Goal: Find specific page/section: Find specific page/section

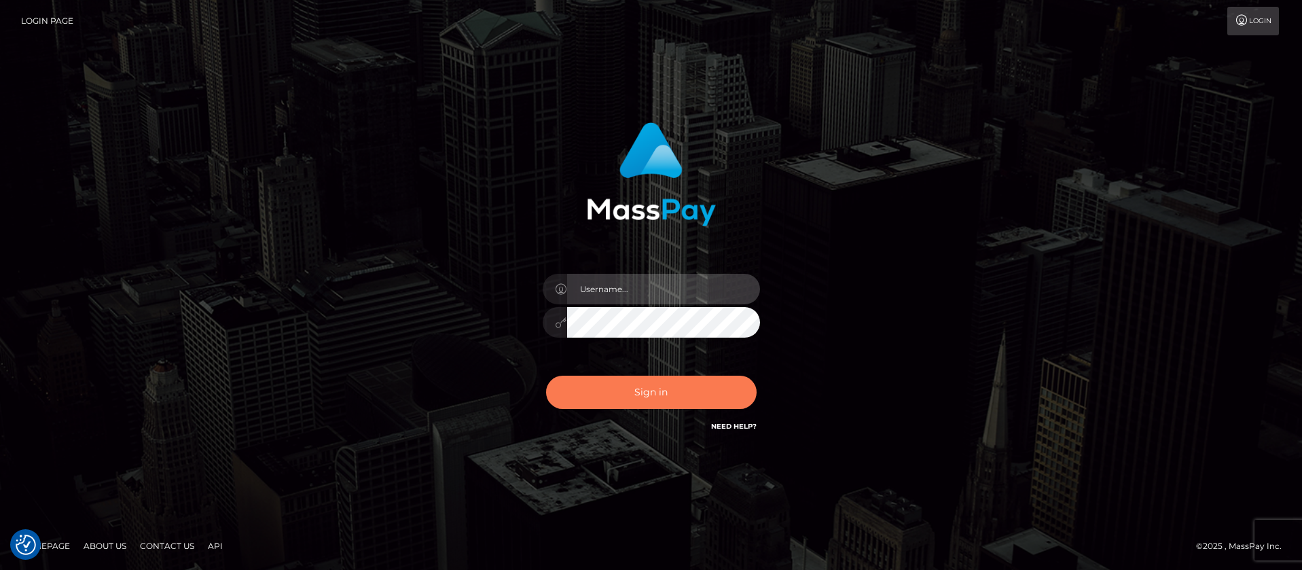
type input "balsaberisic"
click at [619, 405] on button "Sign in" at bounding box center [651, 392] width 211 height 33
click at [617, 400] on button "Sign in" at bounding box center [651, 392] width 211 height 33
type input "balsaberisic"
click at [655, 379] on button "Sign in" at bounding box center [651, 392] width 211 height 33
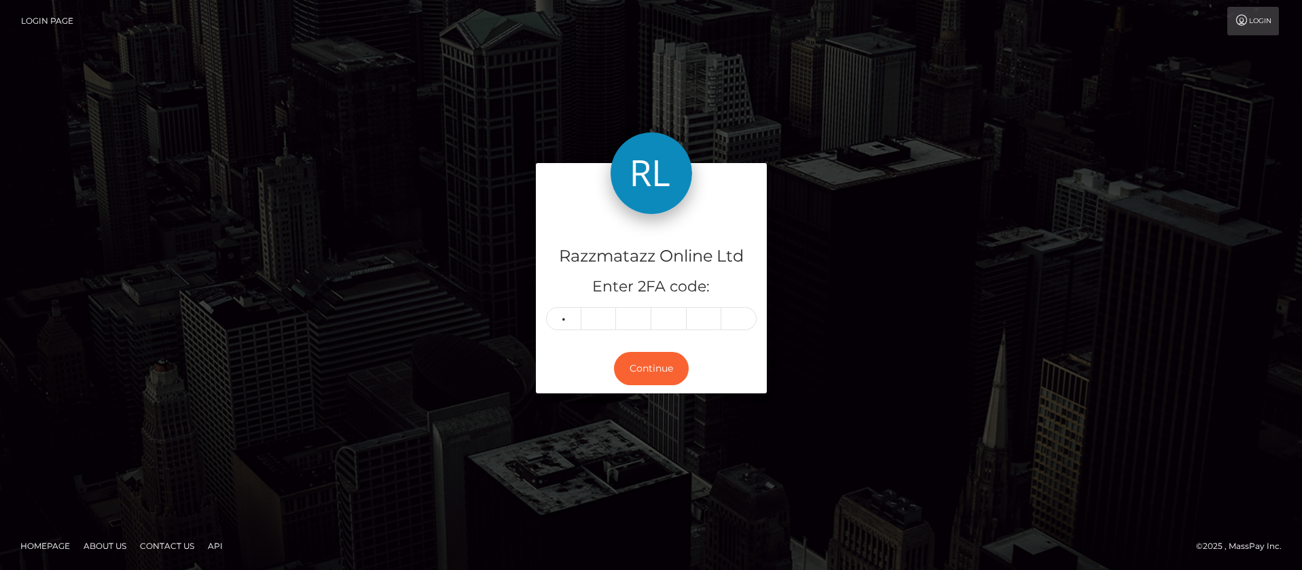
type input "4"
type input "1"
type input "4"
type input "6"
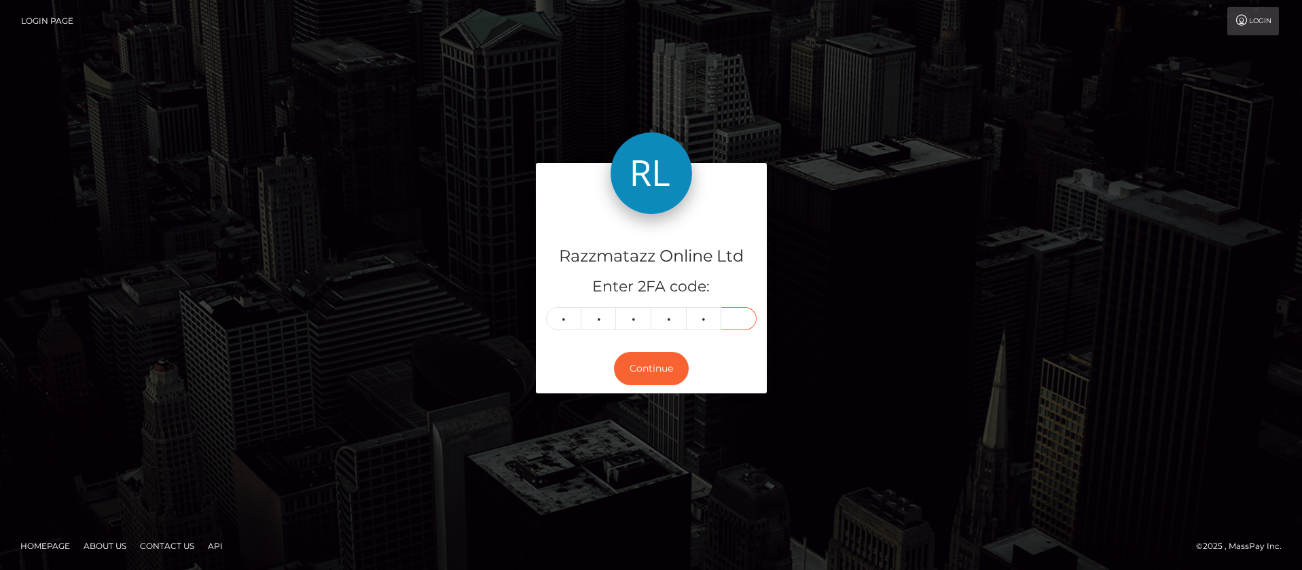
type input "7"
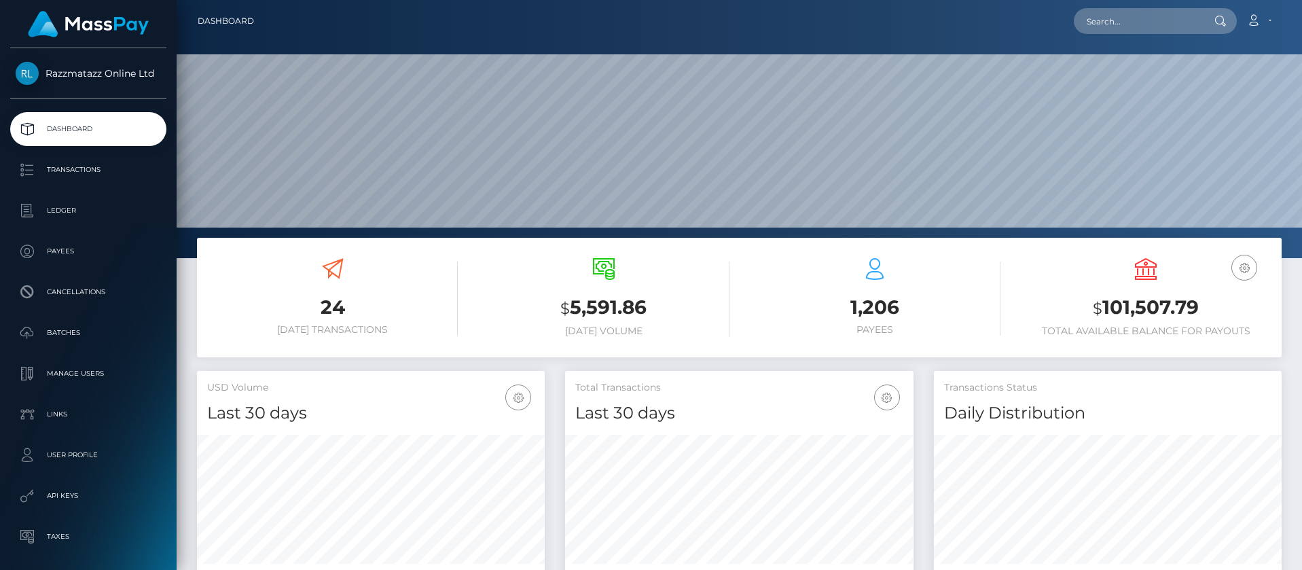
scroll to position [241, 348]
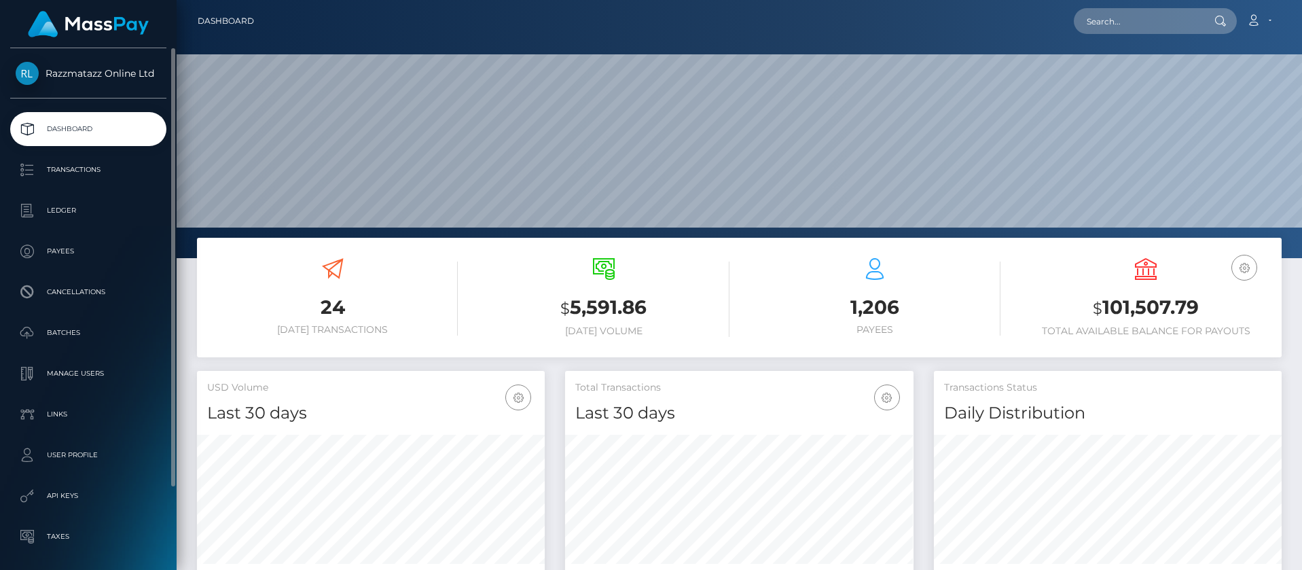
click at [79, 132] on p "Dashboard" at bounding box center [88, 129] width 145 height 20
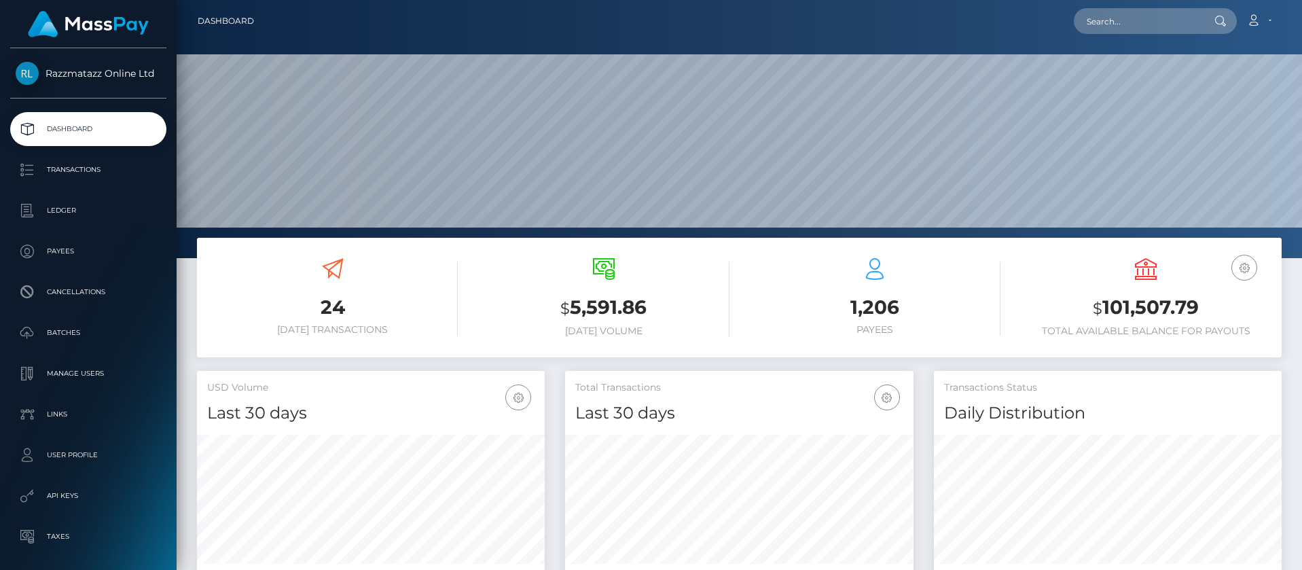
scroll to position [241, 348]
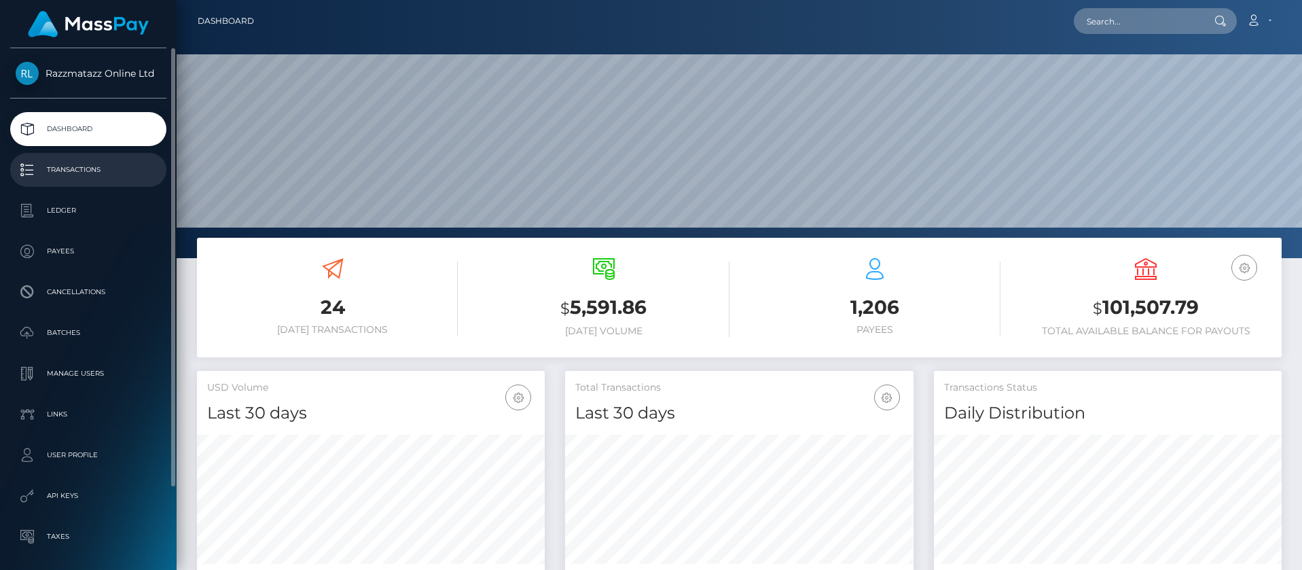
click at [105, 173] on p "Transactions" at bounding box center [88, 170] width 145 height 20
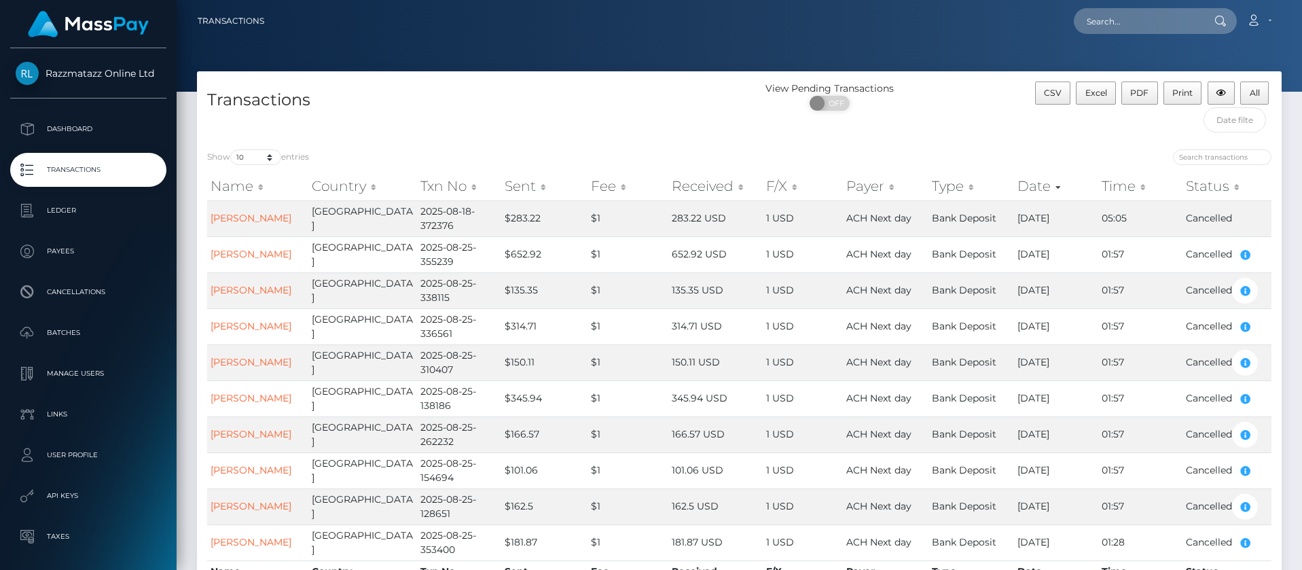
scroll to position [68, 0]
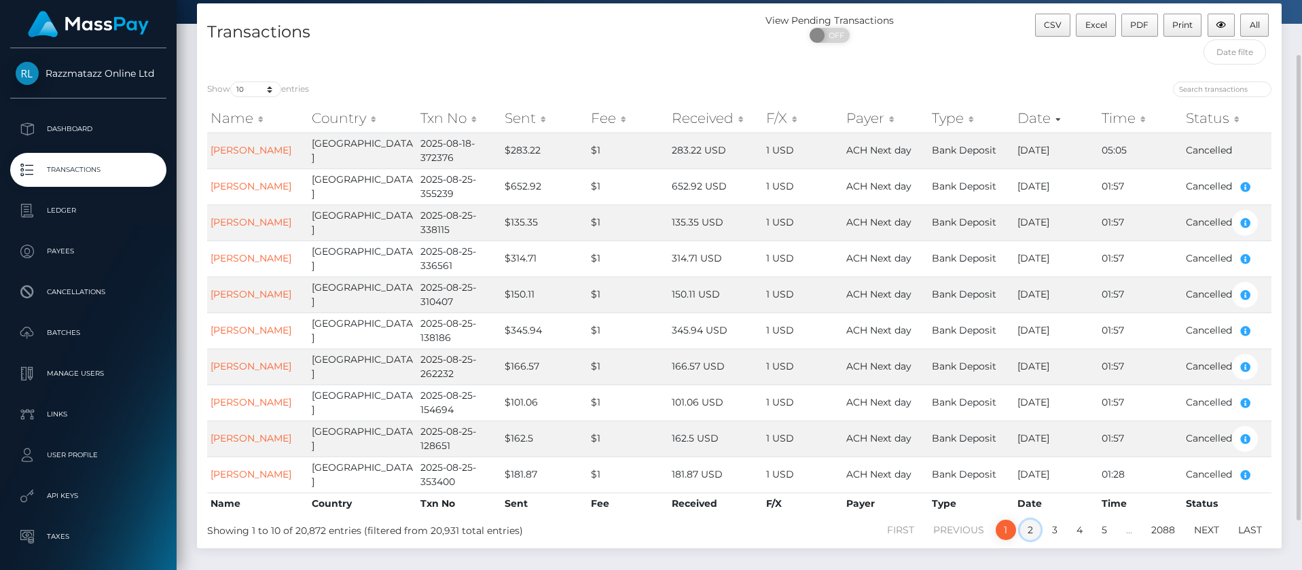
click at [1036, 530] on link "2" at bounding box center [1030, 530] width 20 height 20
click at [1047, 532] on link "3" at bounding box center [1055, 530] width 20 height 20
click at [1094, 527] on li "5" at bounding box center [1104, 530] width 24 height 20
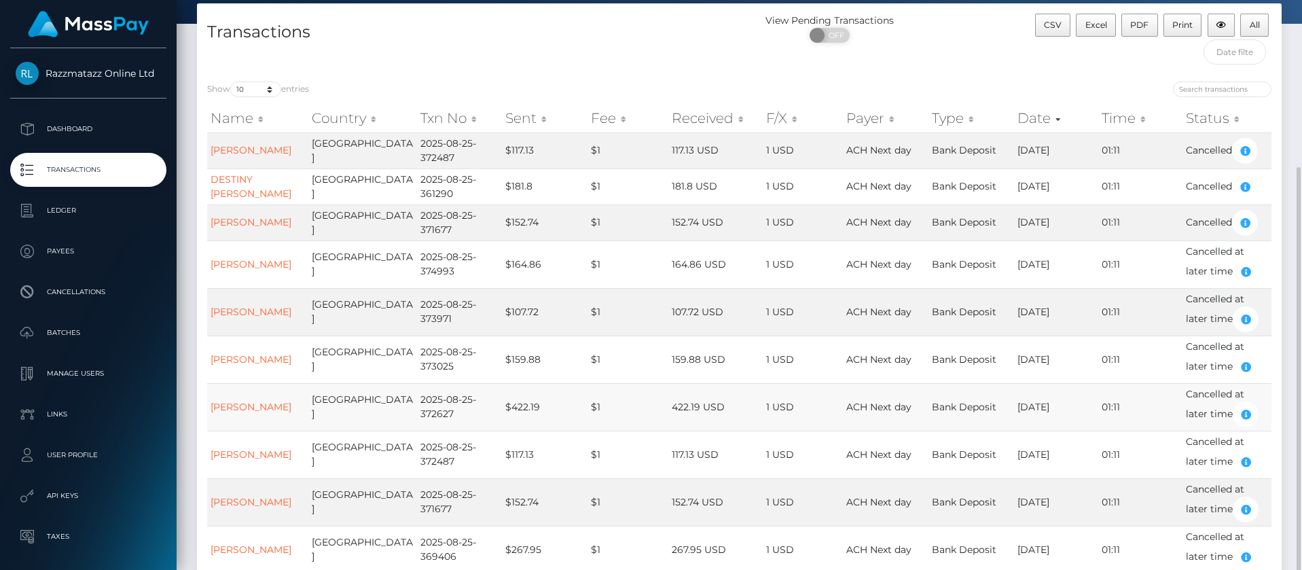
scroll to position [209, 0]
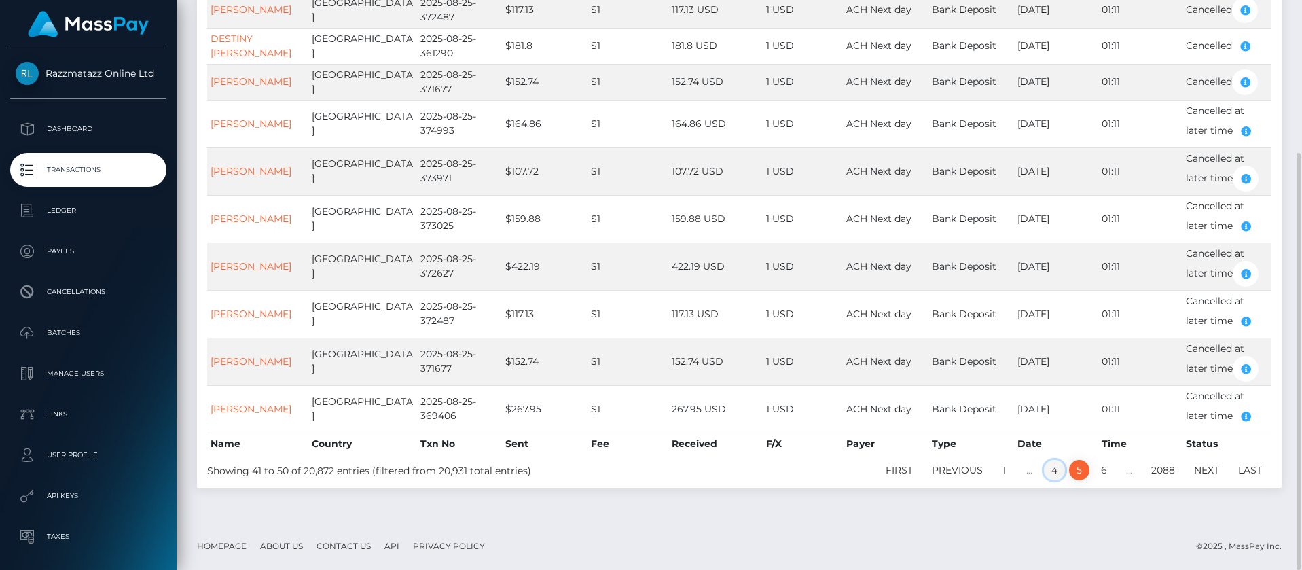
click at [1050, 469] on link "4" at bounding box center [1054, 470] width 21 height 20
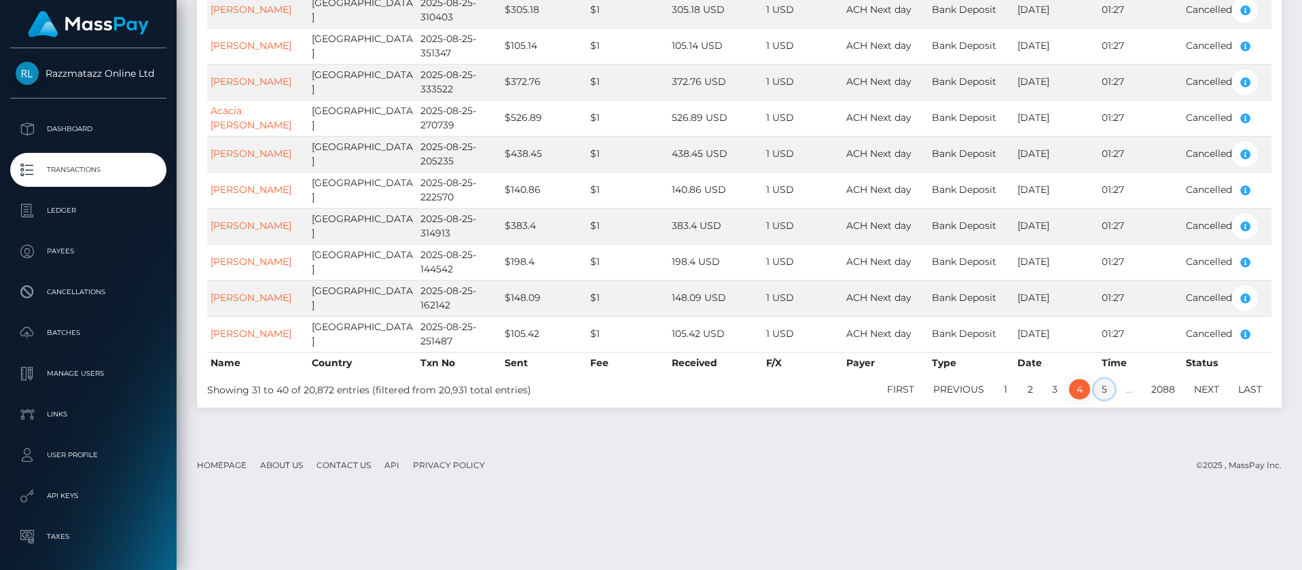
click at [1100, 395] on link "5" at bounding box center [1104, 389] width 20 height 20
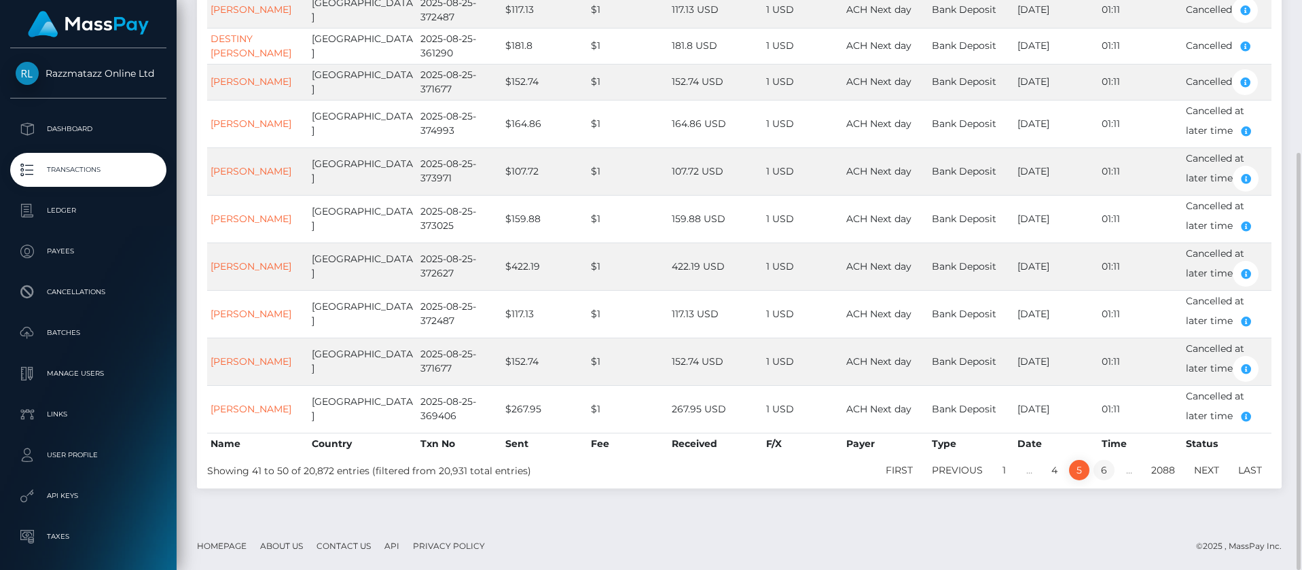
click at [1105, 468] on link "6" at bounding box center [1103, 470] width 21 height 20
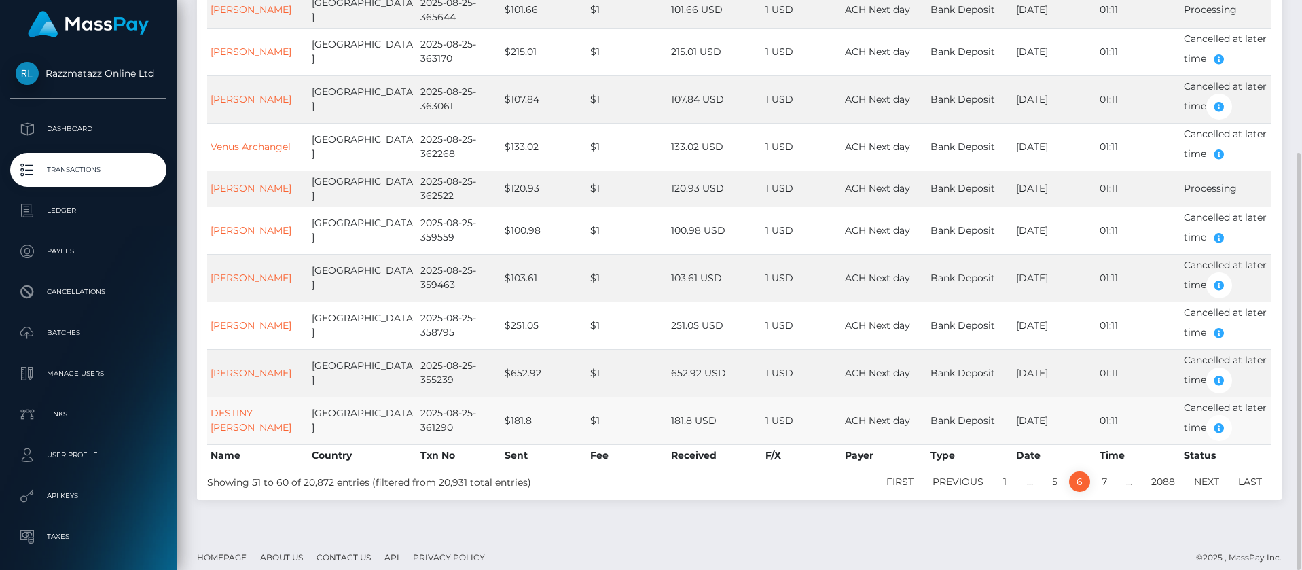
scroll to position [220, 0]
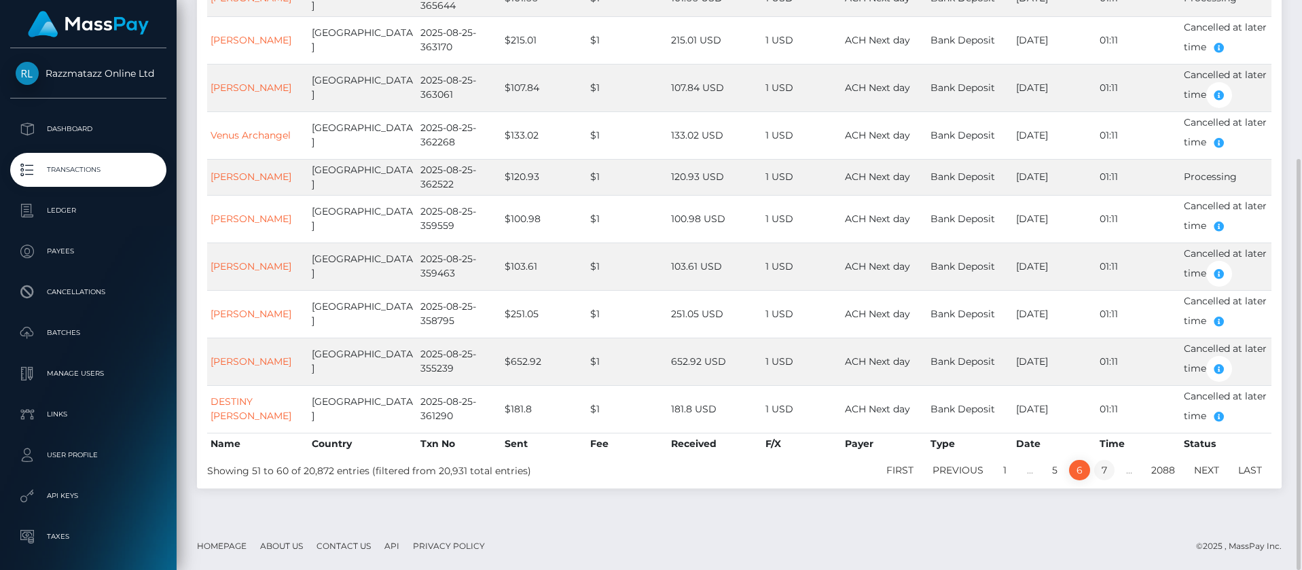
click at [1110, 470] on link "7" at bounding box center [1104, 470] width 20 height 20
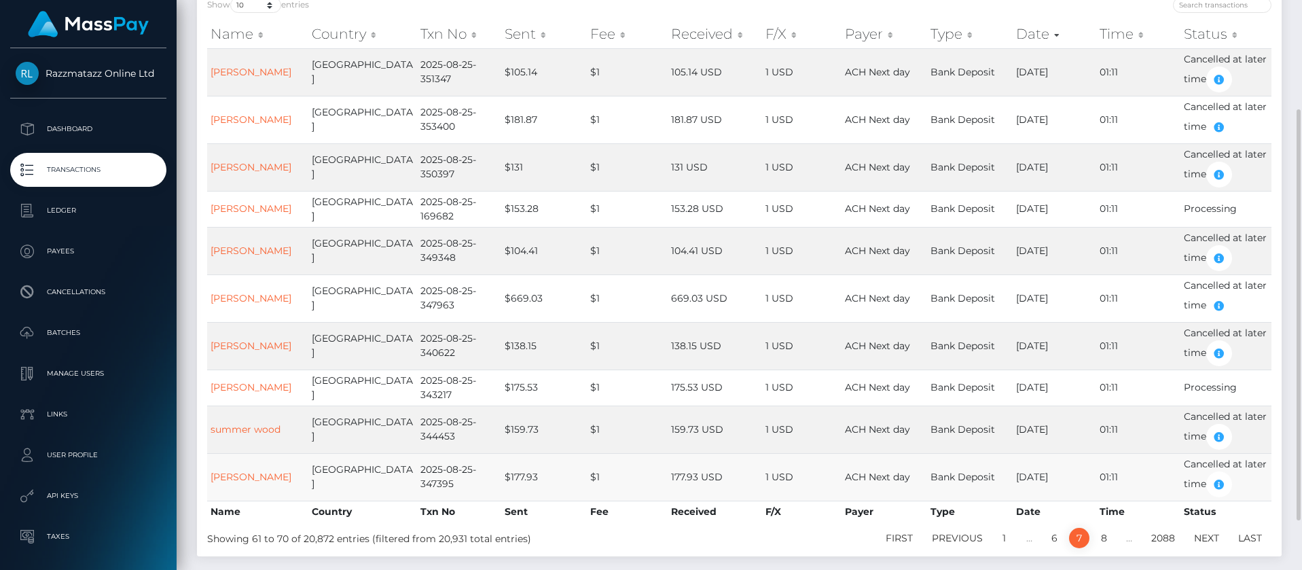
scroll to position [186, 0]
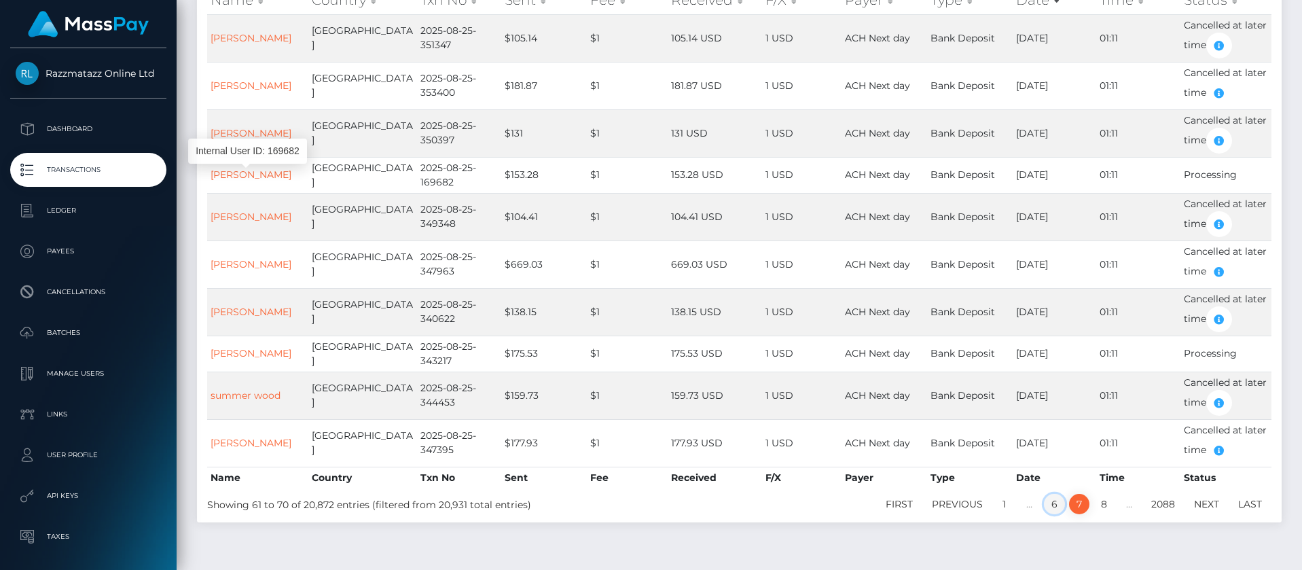
click at [1053, 500] on link "6" at bounding box center [1054, 504] width 21 height 20
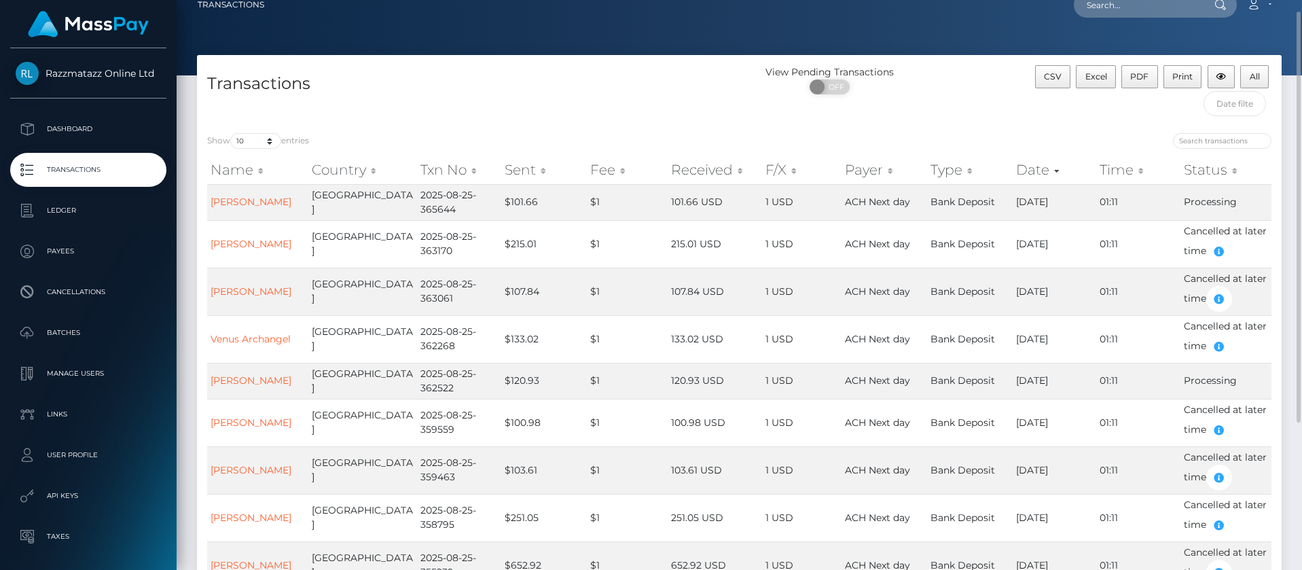
scroll to position [220, 0]
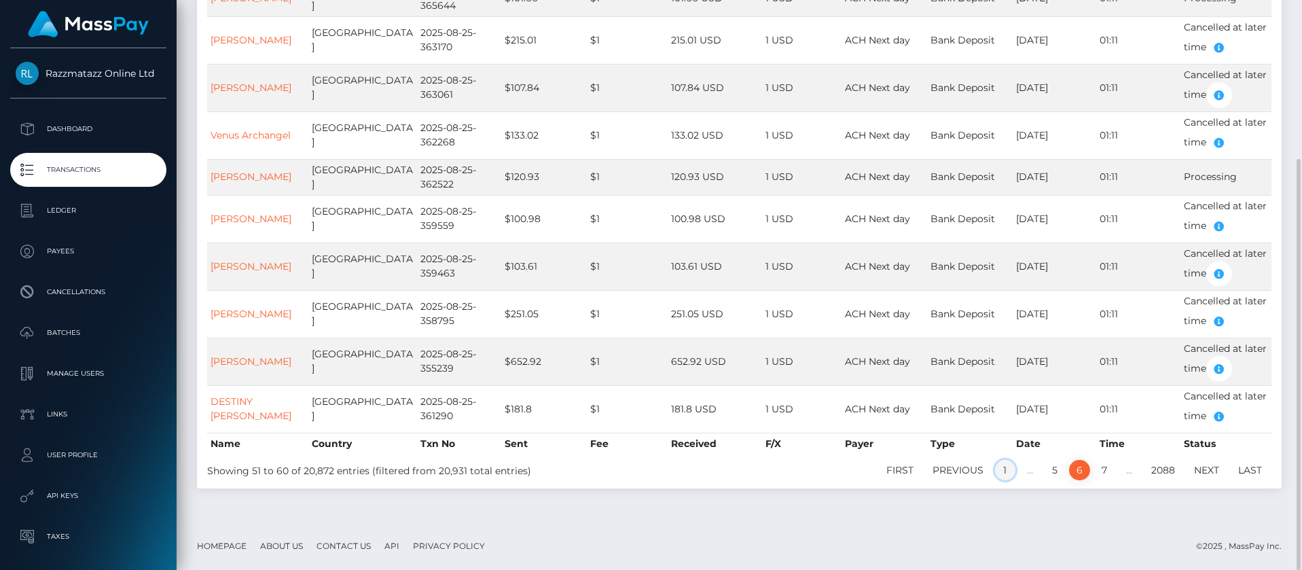
click at [1001, 471] on link "1" at bounding box center [1005, 470] width 20 height 20
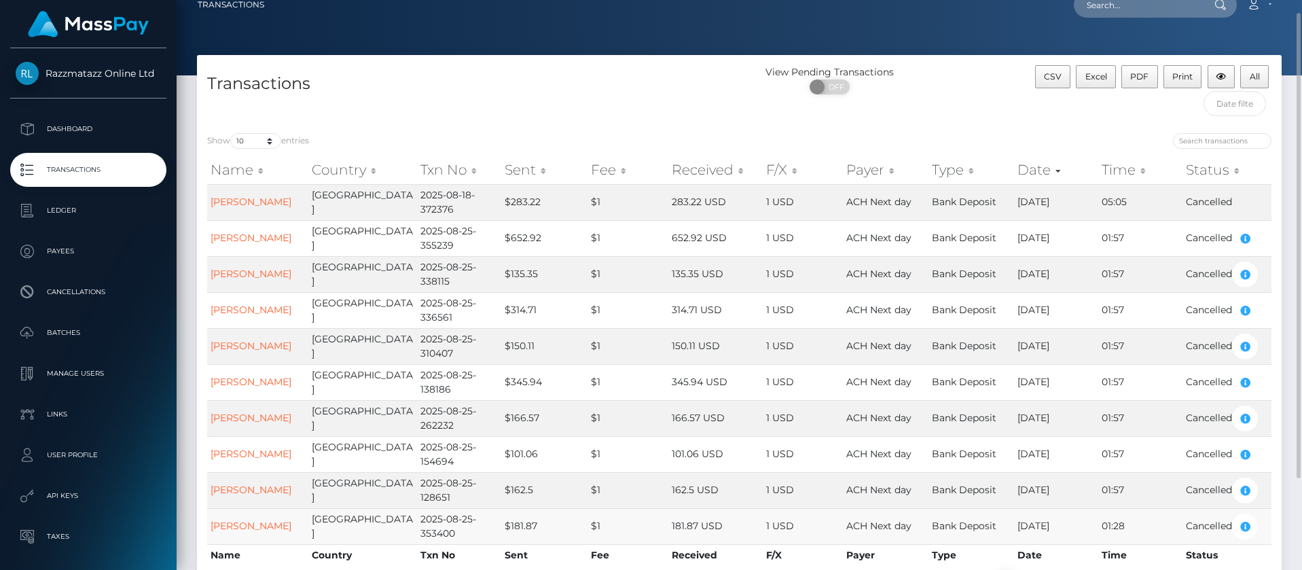
scroll to position [128, 0]
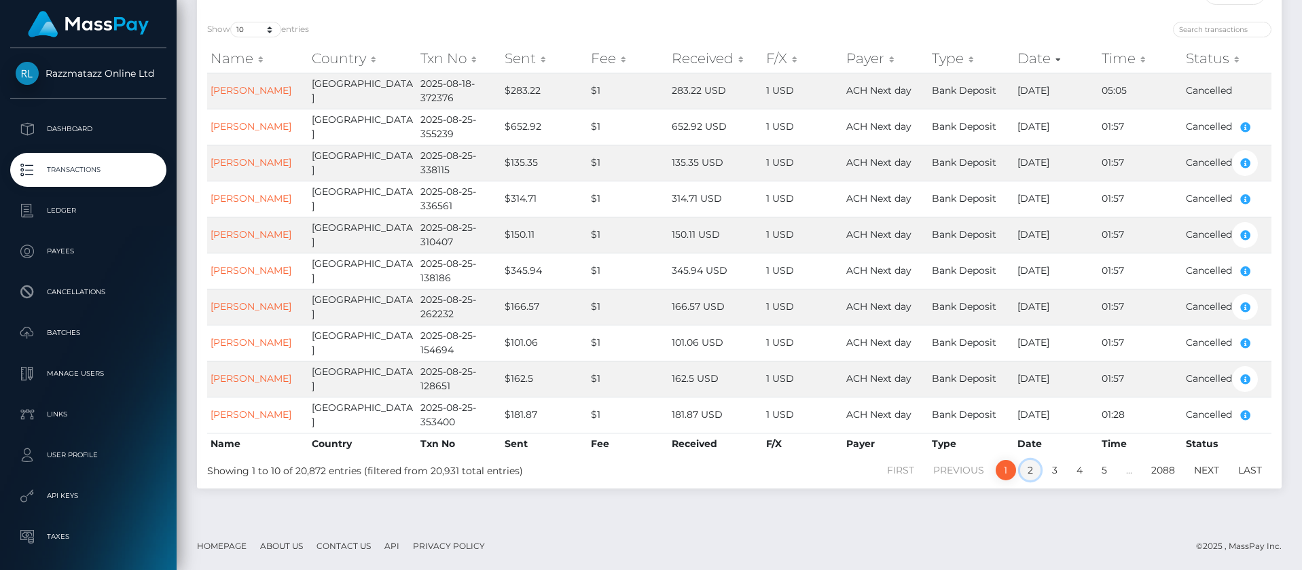
click at [1032, 467] on link "2" at bounding box center [1030, 470] width 20 height 20
click at [1051, 466] on link "3" at bounding box center [1055, 470] width 20 height 20
click at [1072, 467] on link "4" at bounding box center [1079, 470] width 21 height 20
click at [1099, 469] on link "5" at bounding box center [1104, 470] width 20 height 20
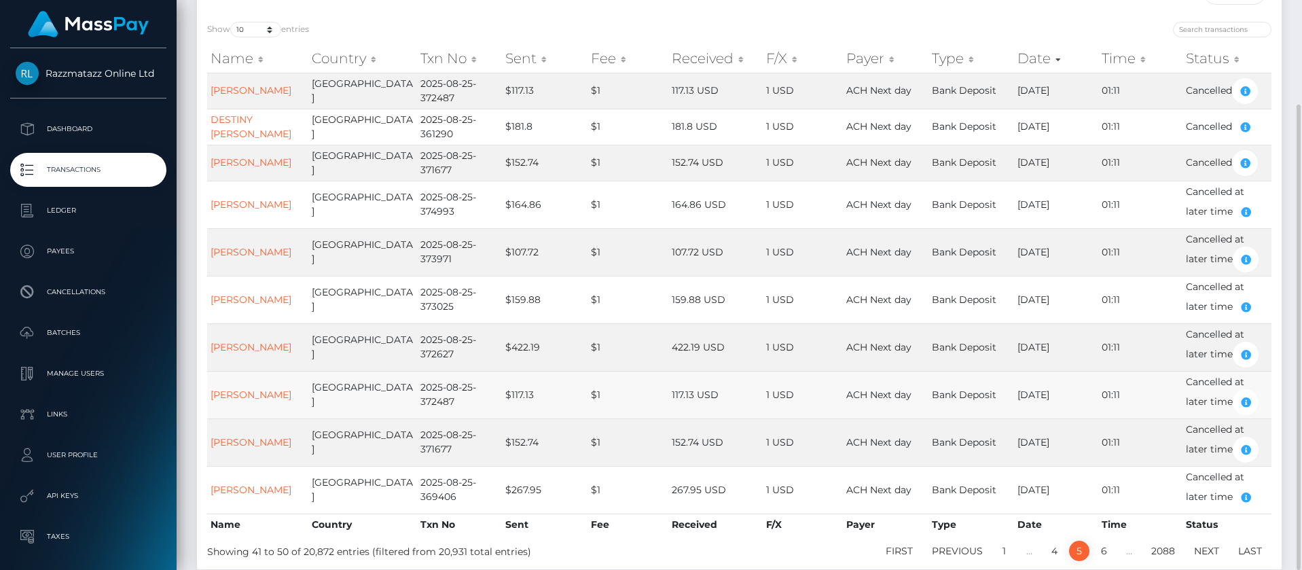
scroll to position [196, 0]
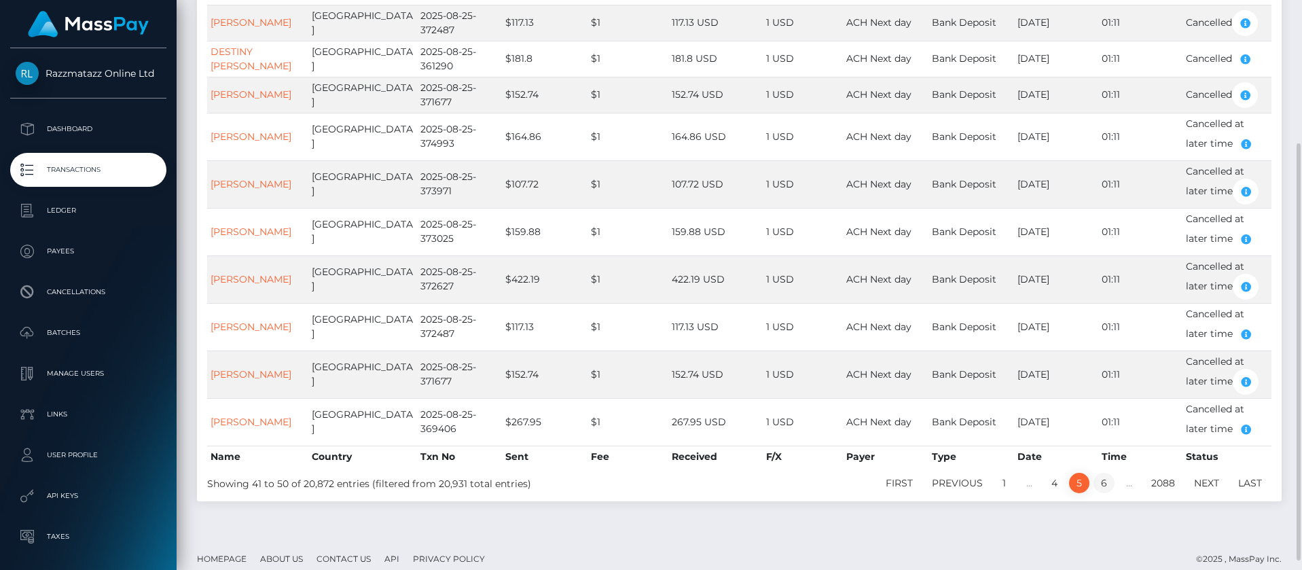
click at [1102, 483] on link "6" at bounding box center [1103, 483] width 21 height 20
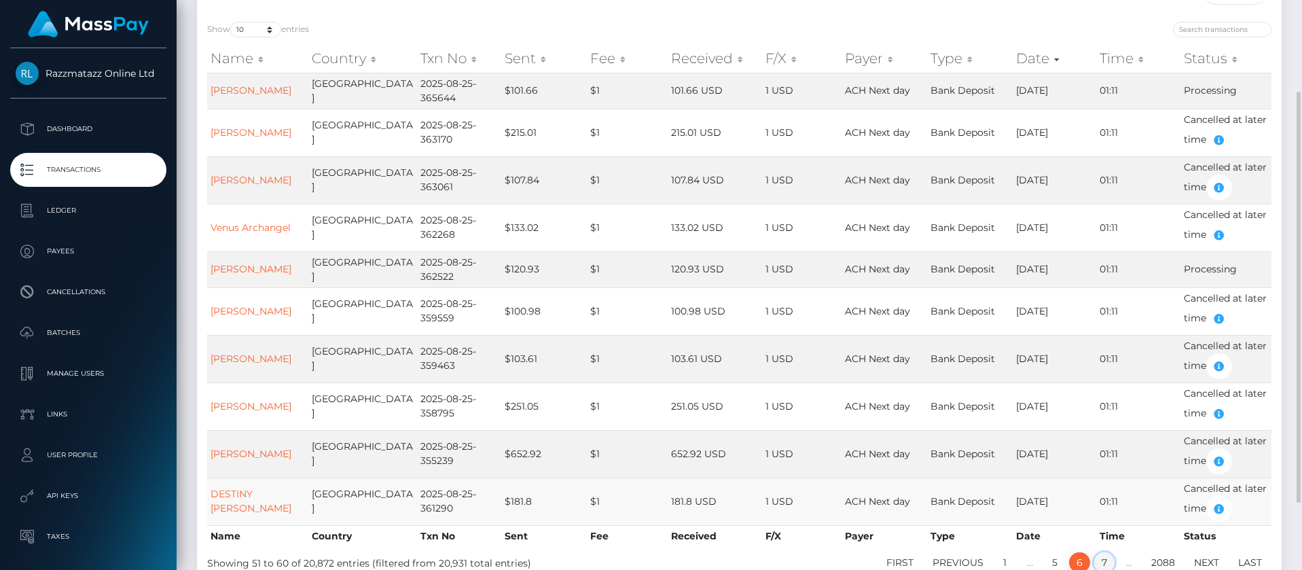
scroll to position [162, 0]
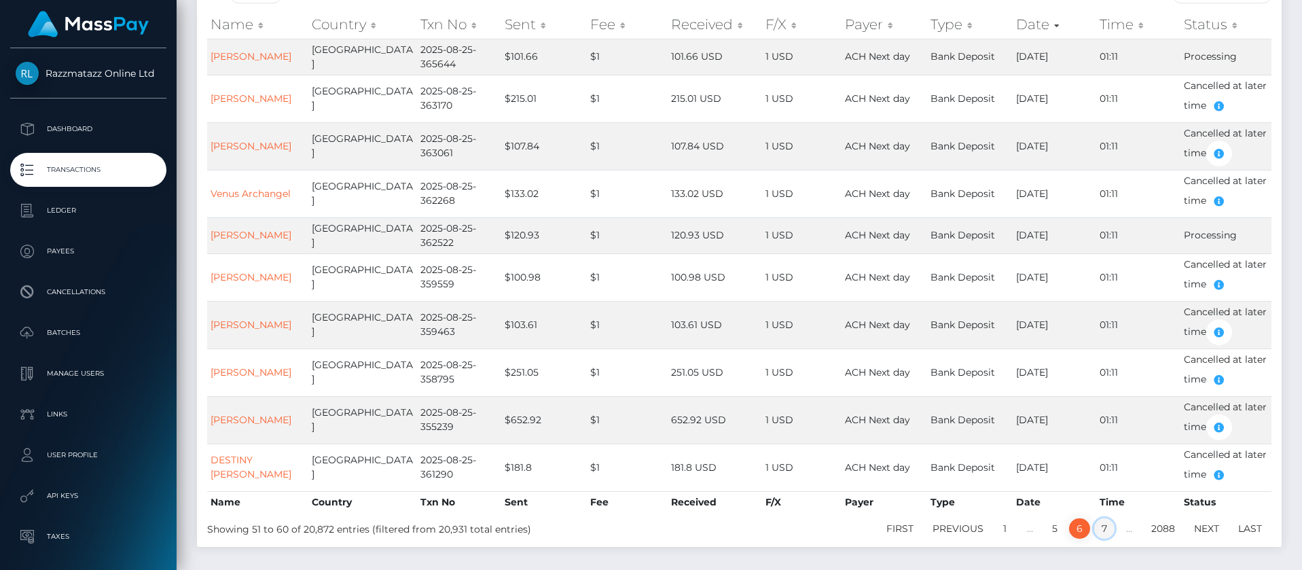
click at [1104, 533] on link "7" at bounding box center [1104, 528] width 20 height 20
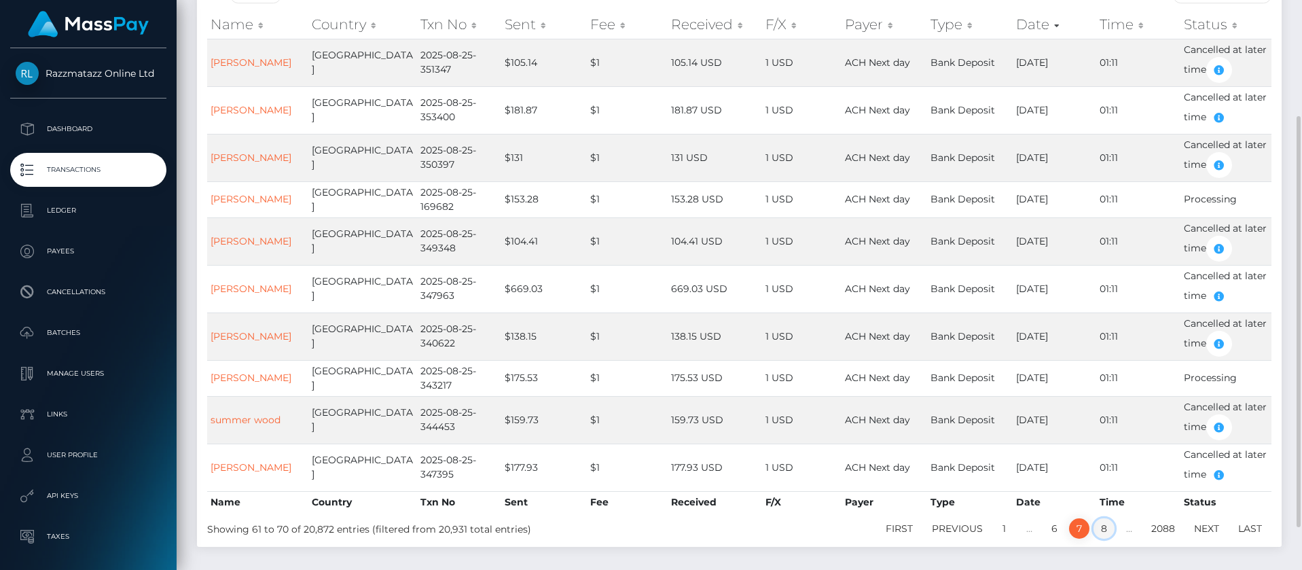
click at [1100, 524] on link "8" at bounding box center [1103, 528] width 21 height 20
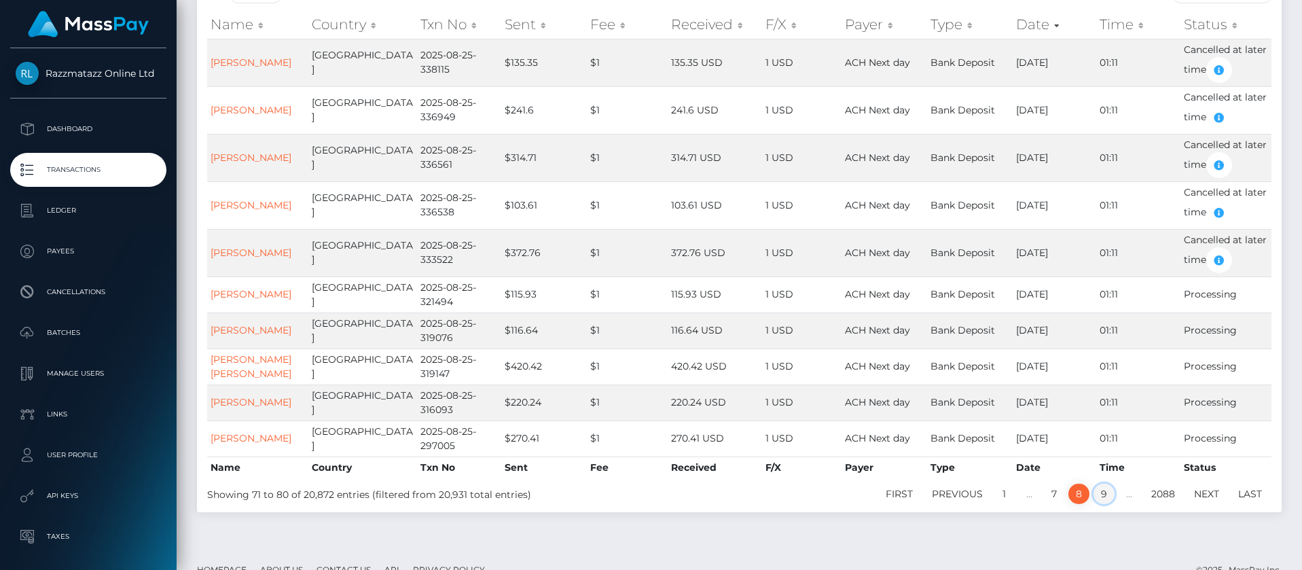
click at [1104, 494] on link "9" at bounding box center [1103, 494] width 21 height 20
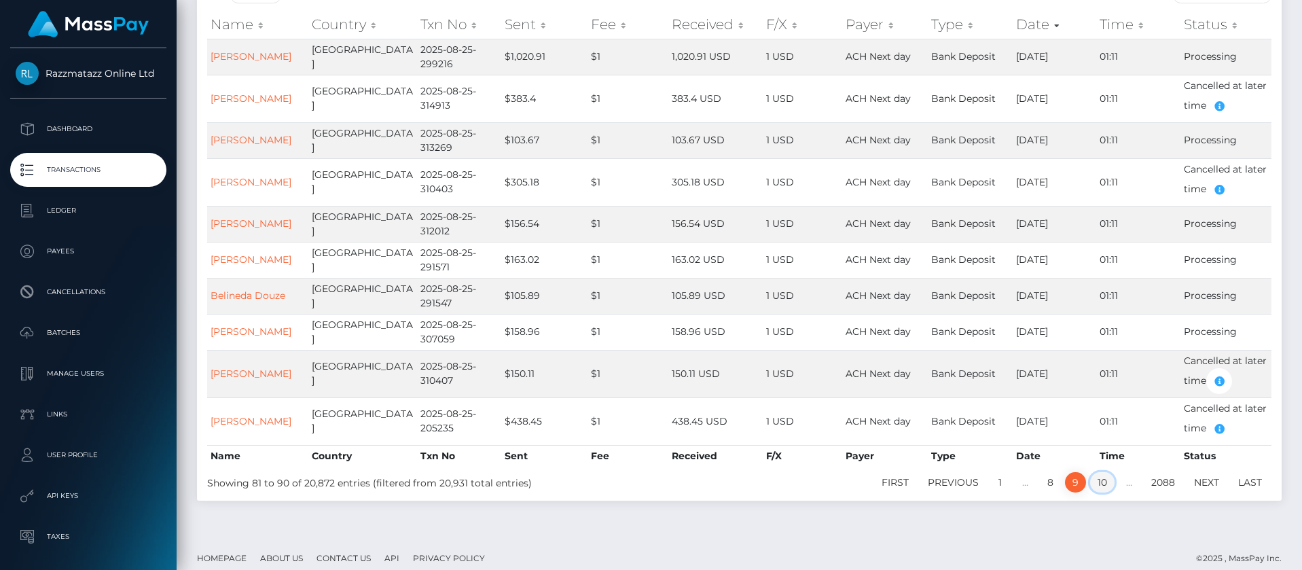
click at [1099, 484] on link "10" at bounding box center [1102, 482] width 24 height 20
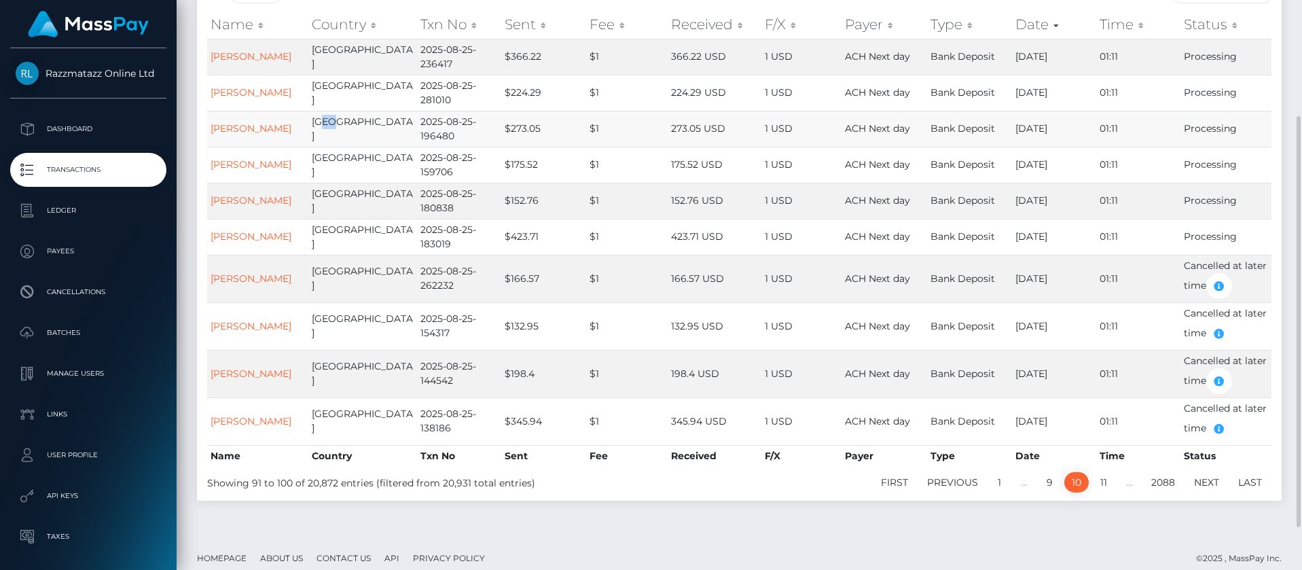
drag, startPoint x: 303, startPoint y: 133, endPoint x: 342, endPoint y: 134, distance: 38.7
click at [330, 126] on td "[GEOGRAPHIC_DATA]" at bounding box center [362, 129] width 109 height 36
click at [384, 195] on td "[GEOGRAPHIC_DATA]" at bounding box center [362, 201] width 109 height 36
click at [369, 200] on td "[GEOGRAPHIC_DATA]" at bounding box center [362, 201] width 109 height 36
click at [329, 234] on td "[GEOGRAPHIC_DATA]" at bounding box center [362, 237] width 109 height 36
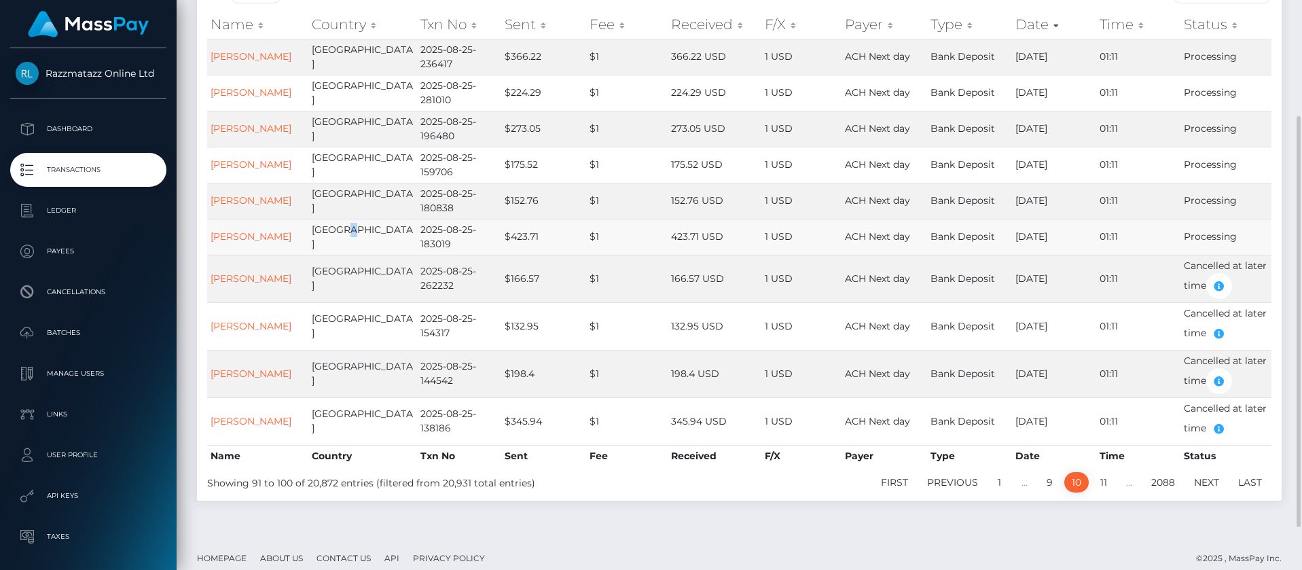
click at [329, 234] on td "[GEOGRAPHIC_DATA]" at bounding box center [362, 237] width 109 height 36
click at [1104, 477] on link "11" at bounding box center [1104, 482] width 22 height 20
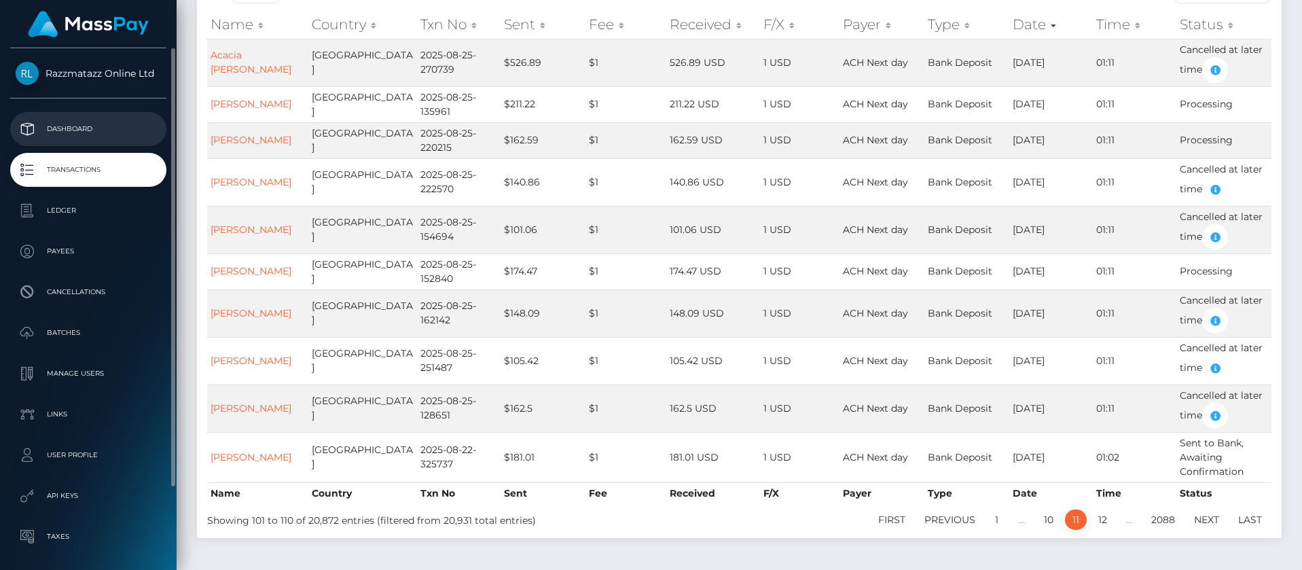
click at [99, 126] on p "Dashboard" at bounding box center [88, 129] width 145 height 20
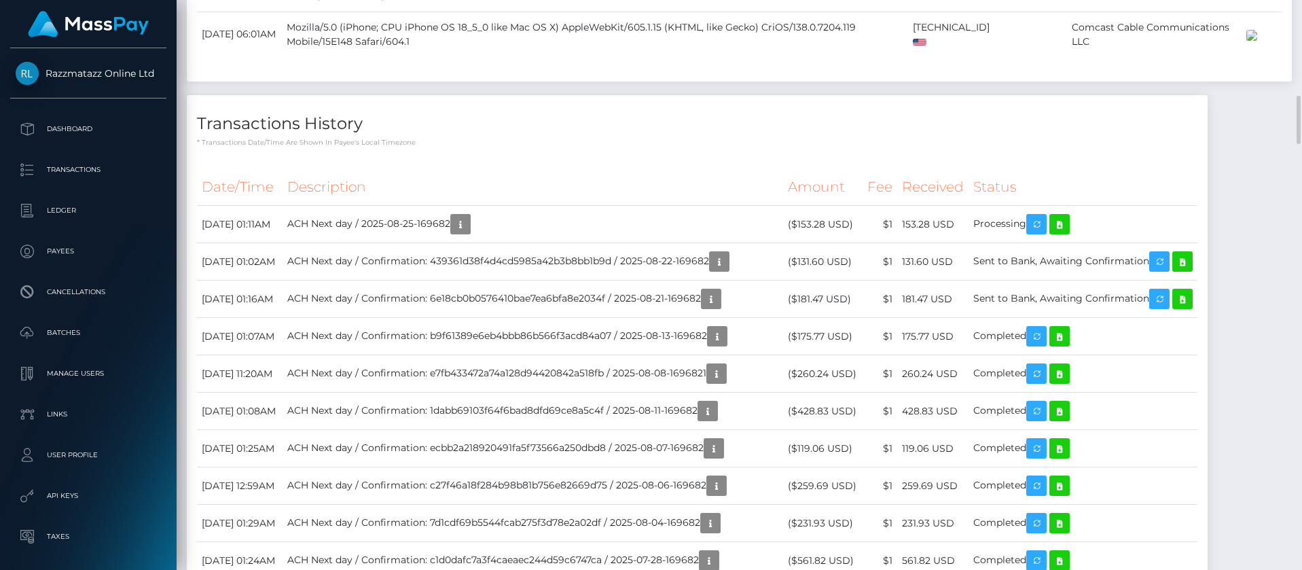
scroll to position [1223, 0]
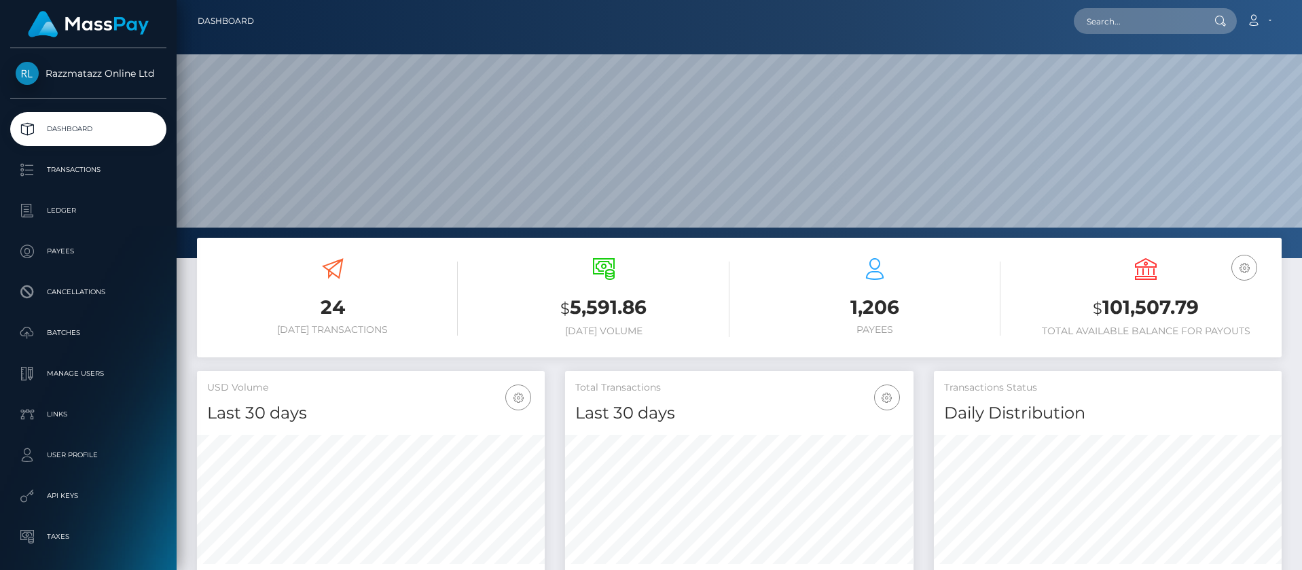
scroll to position [241, 348]
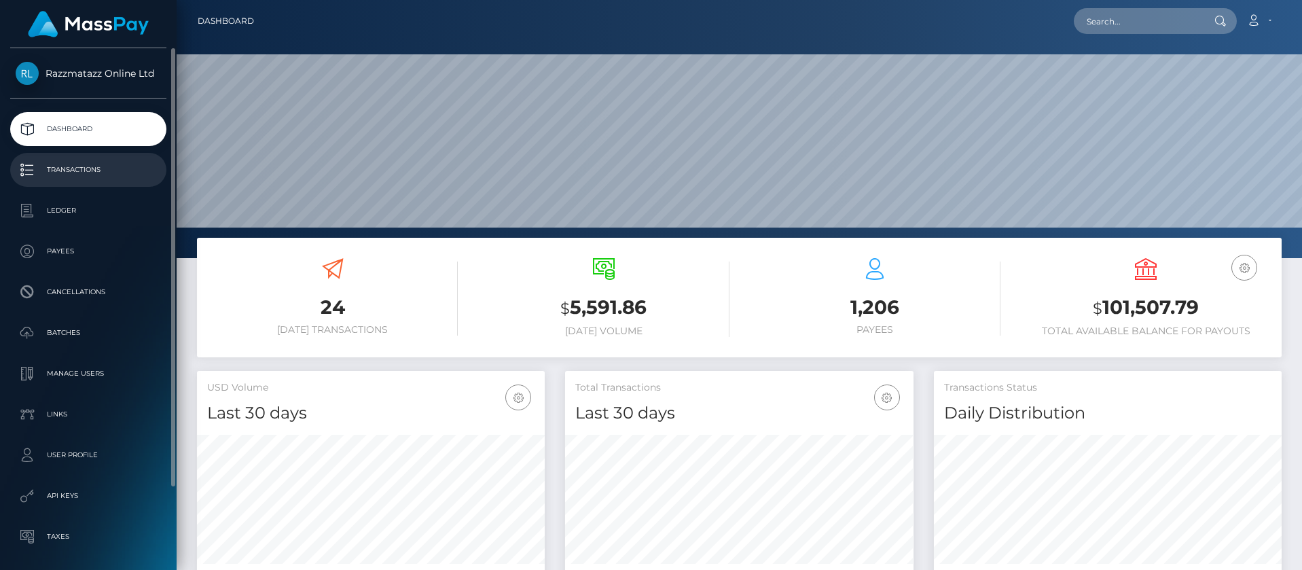
click at [65, 162] on p "Transactions" at bounding box center [88, 170] width 145 height 20
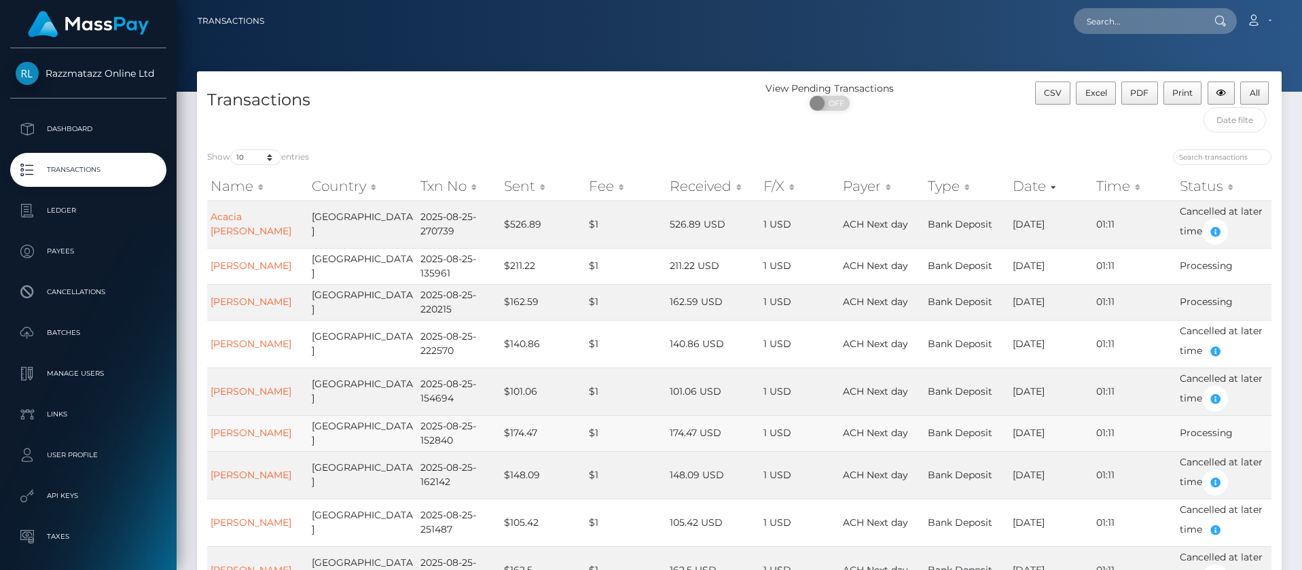
scroll to position [170, 0]
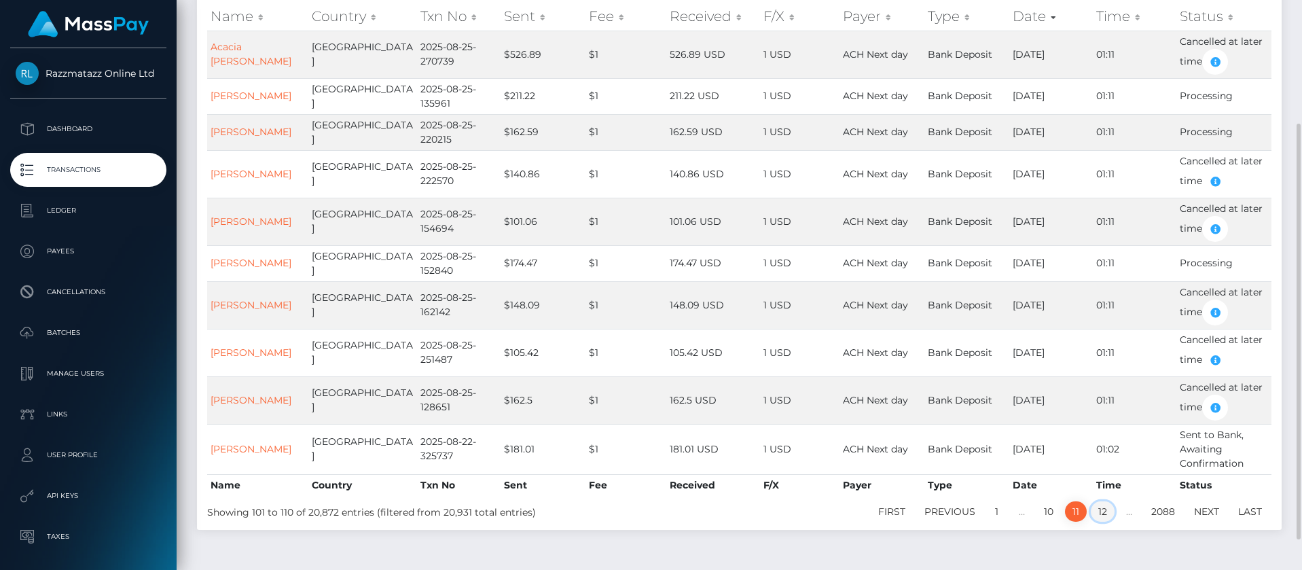
click at [1095, 506] on link "12" at bounding box center [1103, 511] width 24 height 20
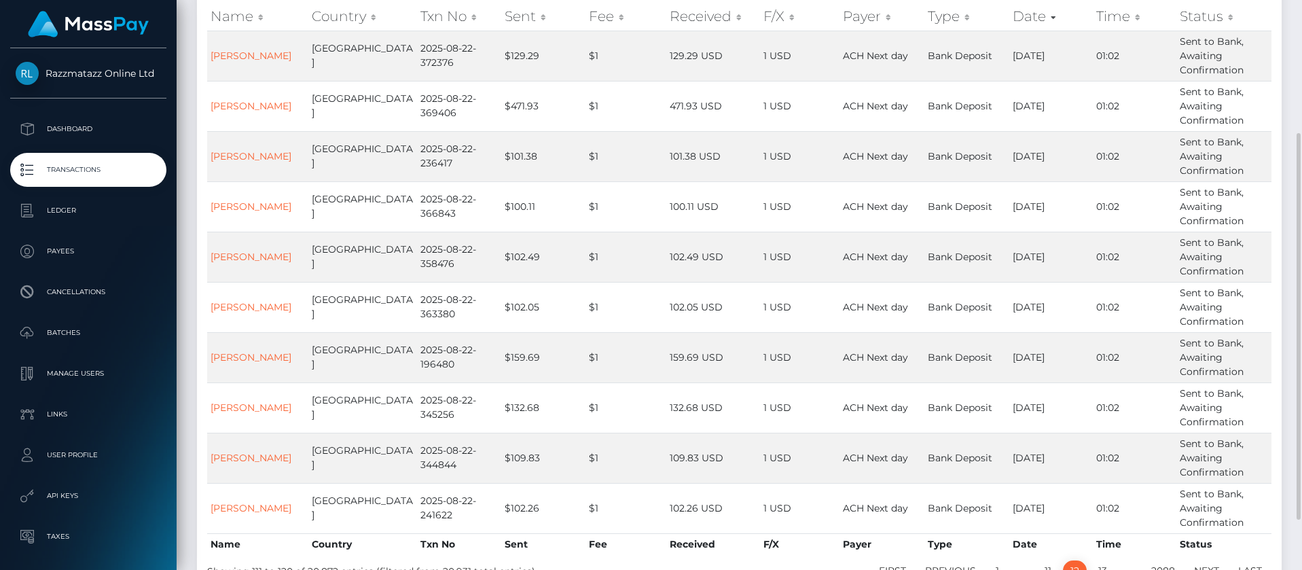
scroll to position [181, 0]
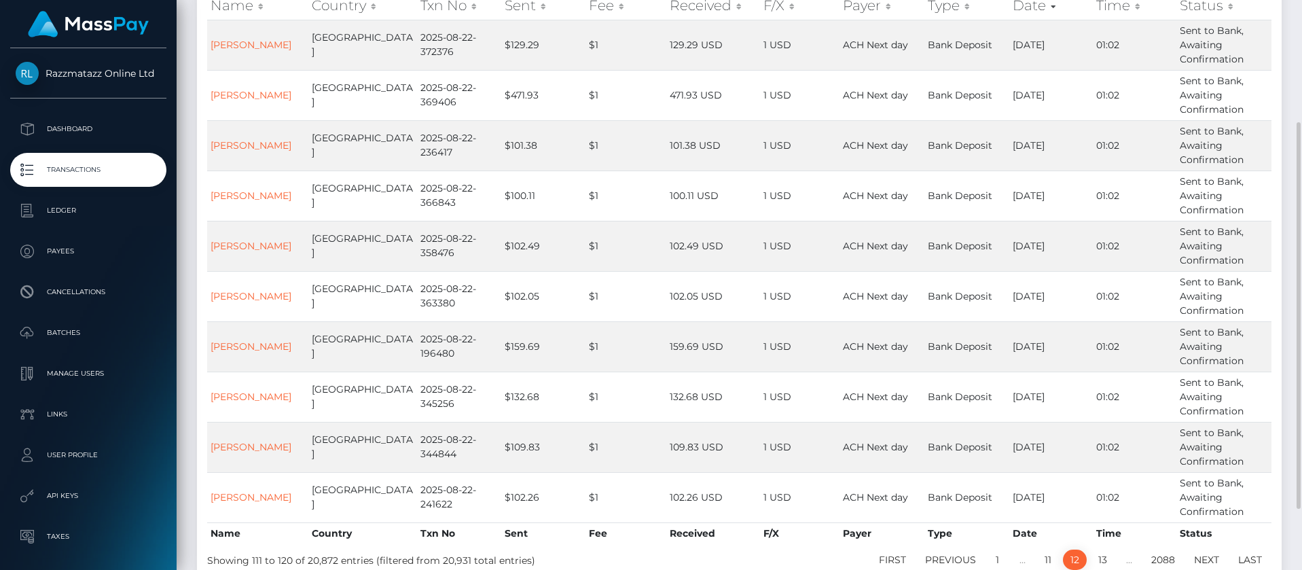
click at [1072, 558] on link "12" at bounding box center [1075, 559] width 24 height 20
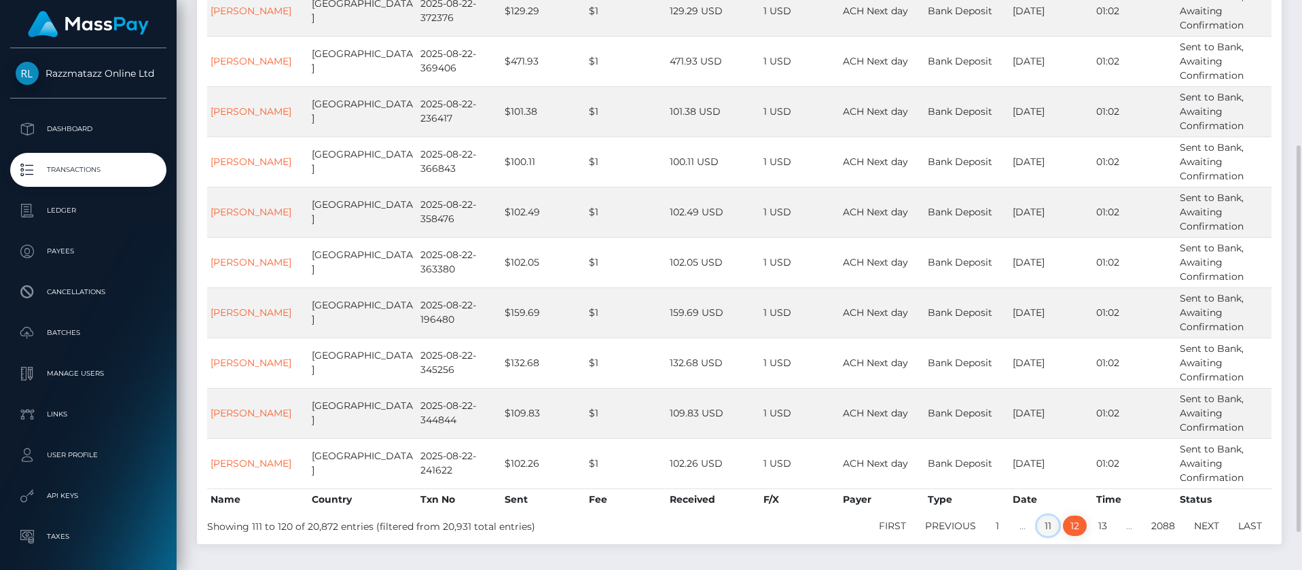
click at [1045, 523] on link "11" at bounding box center [1048, 525] width 22 height 20
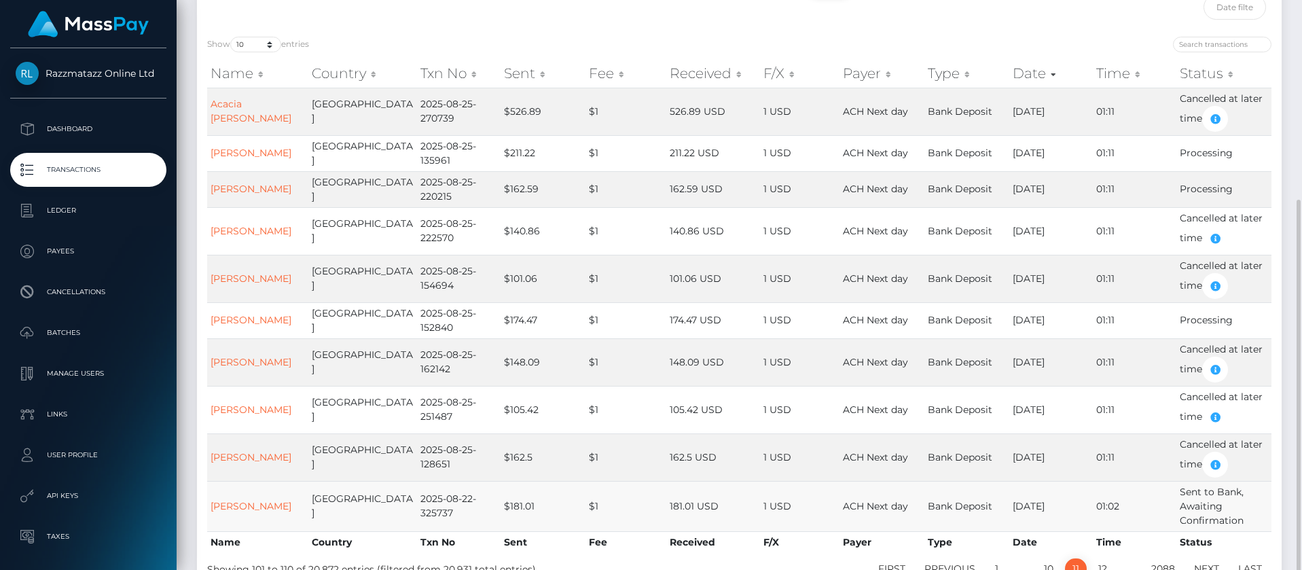
scroll to position [211, 0]
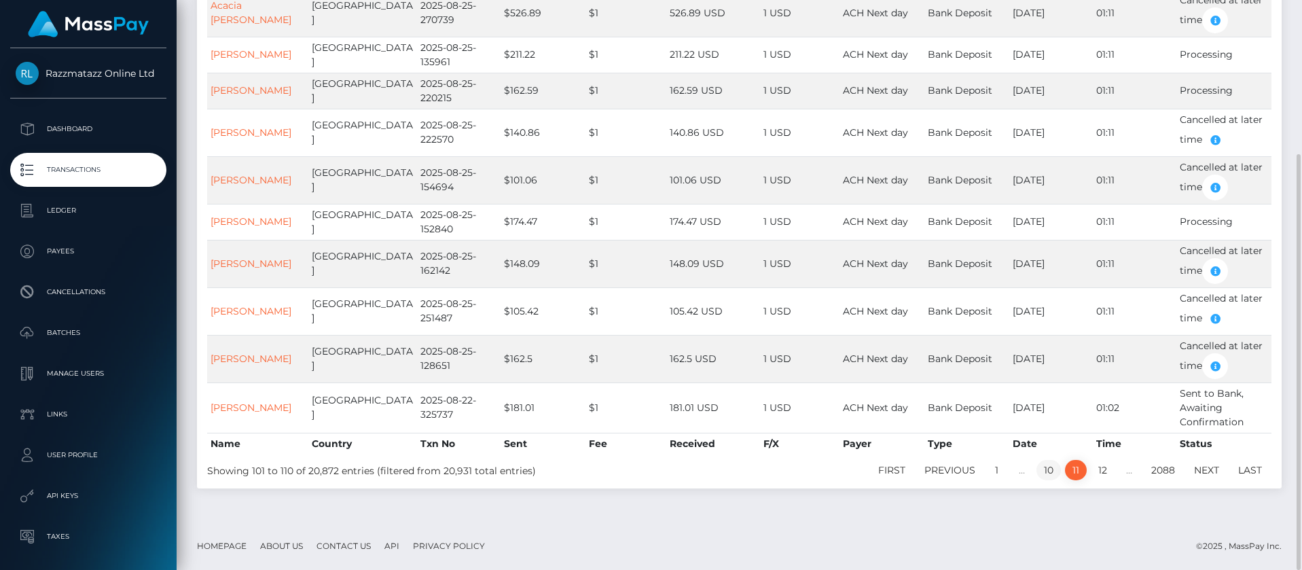
click at [1051, 471] on link "10" at bounding box center [1048, 470] width 24 height 20
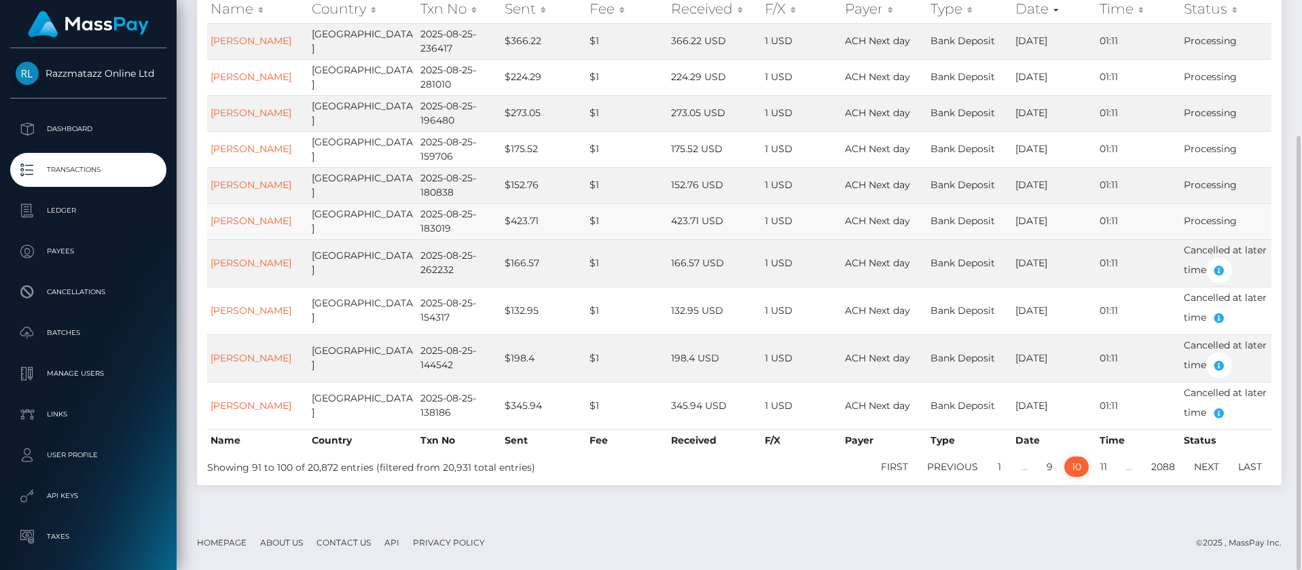
scroll to position [177, 0]
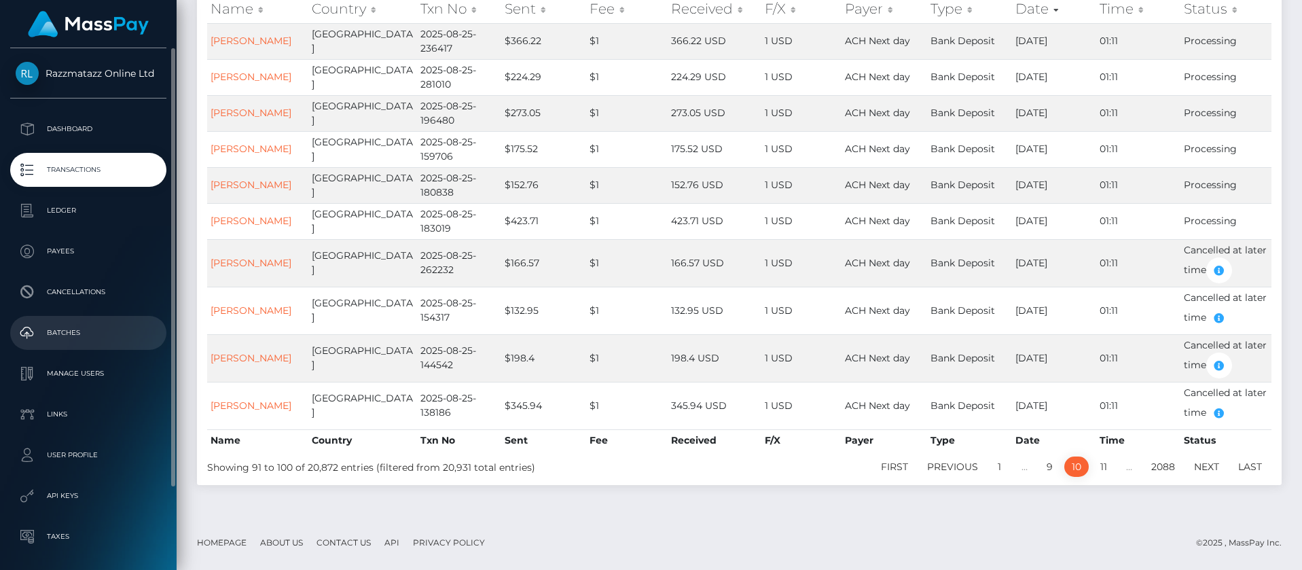
click at [85, 323] on p "Batches" at bounding box center [88, 333] width 145 height 20
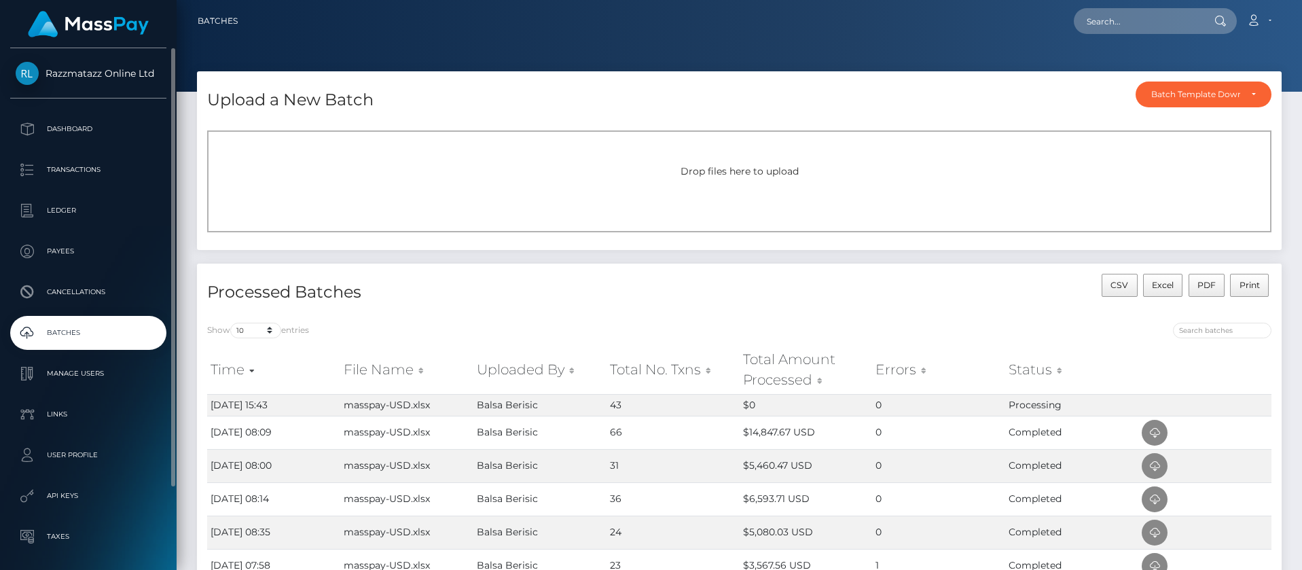
click at [122, 337] on p "Batches" at bounding box center [88, 333] width 145 height 20
click at [126, 128] on p "Dashboard" at bounding box center [88, 129] width 145 height 20
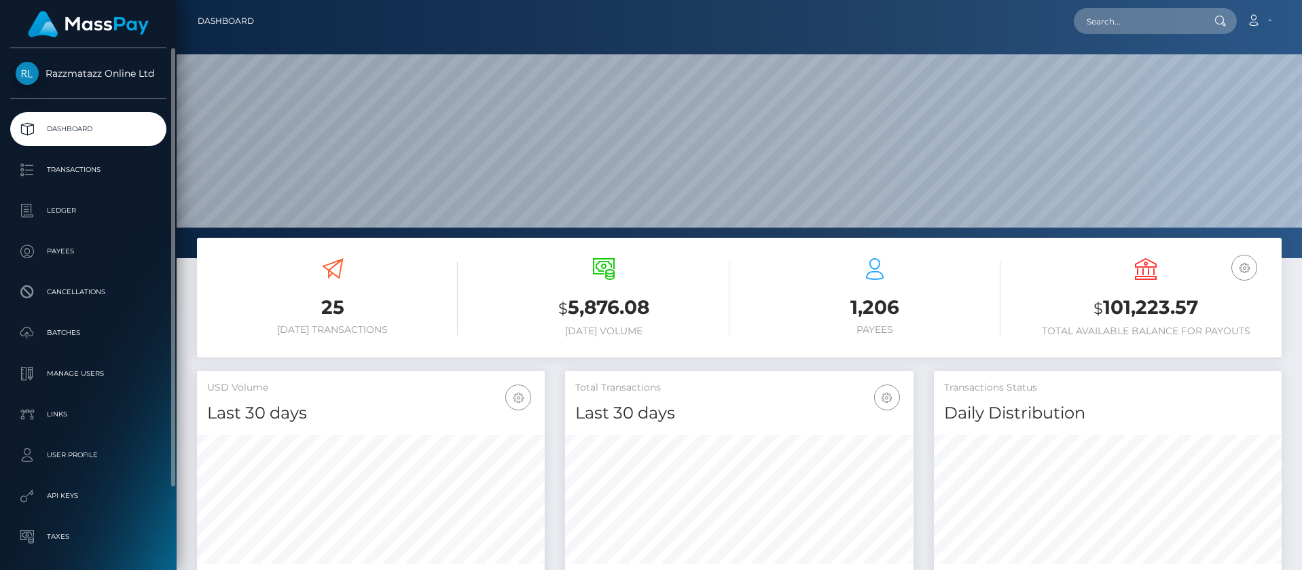
scroll to position [241, 348]
click at [90, 338] on p "Batches" at bounding box center [88, 333] width 145 height 20
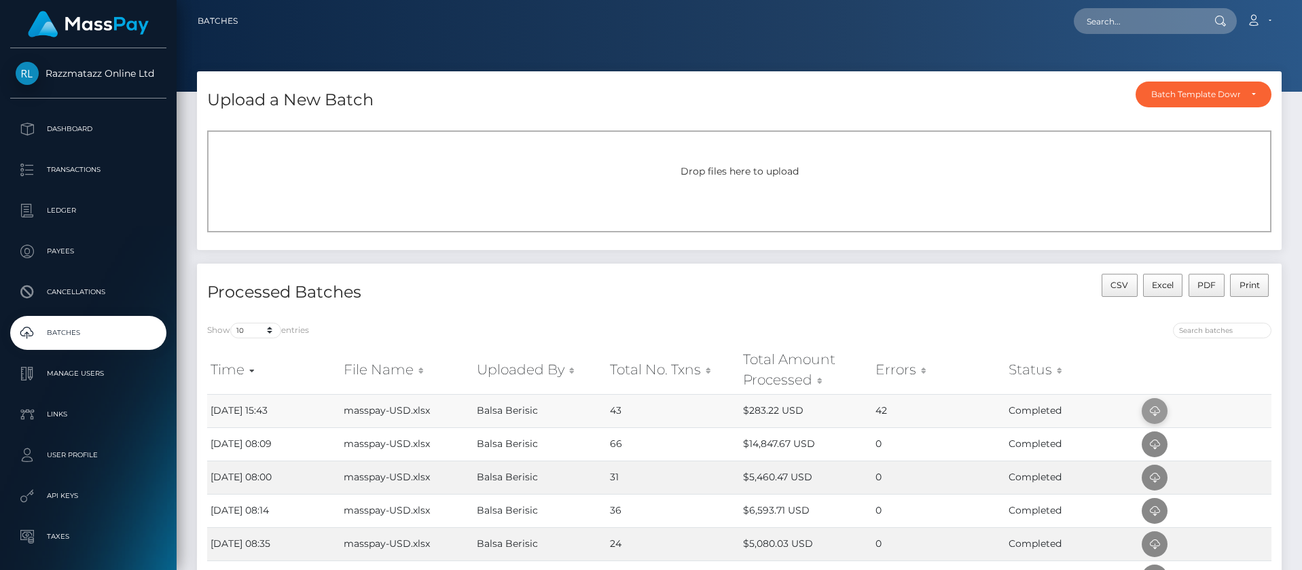
click at [1156, 411] on icon at bounding box center [1154, 411] width 16 height 17
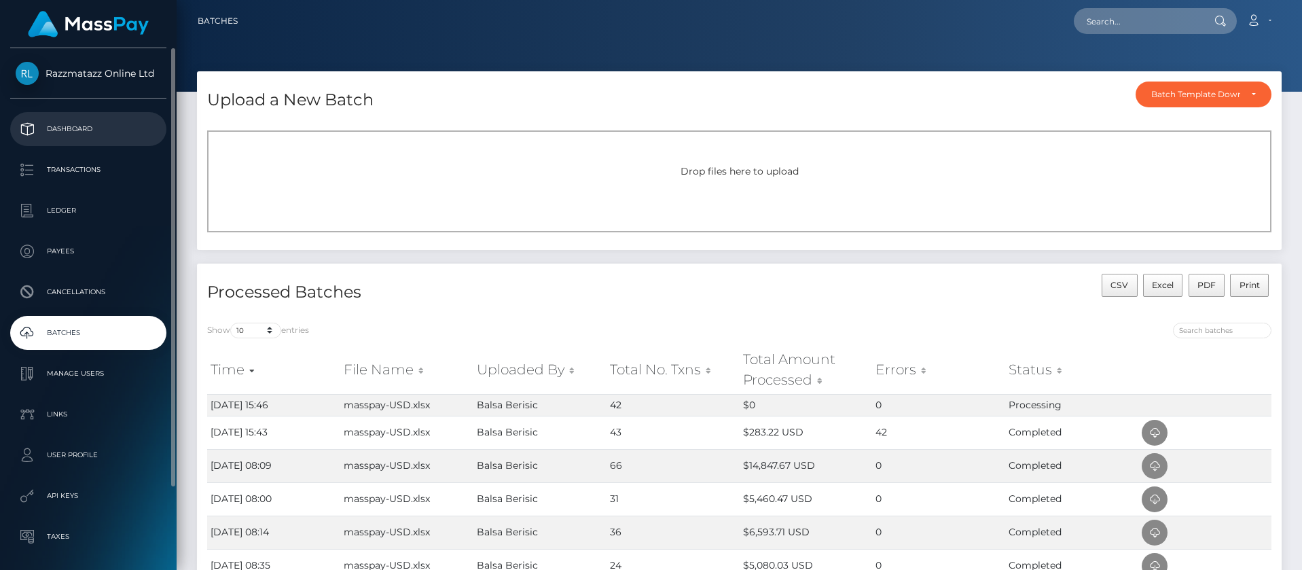
click at [71, 126] on p "Dashboard" at bounding box center [88, 129] width 145 height 20
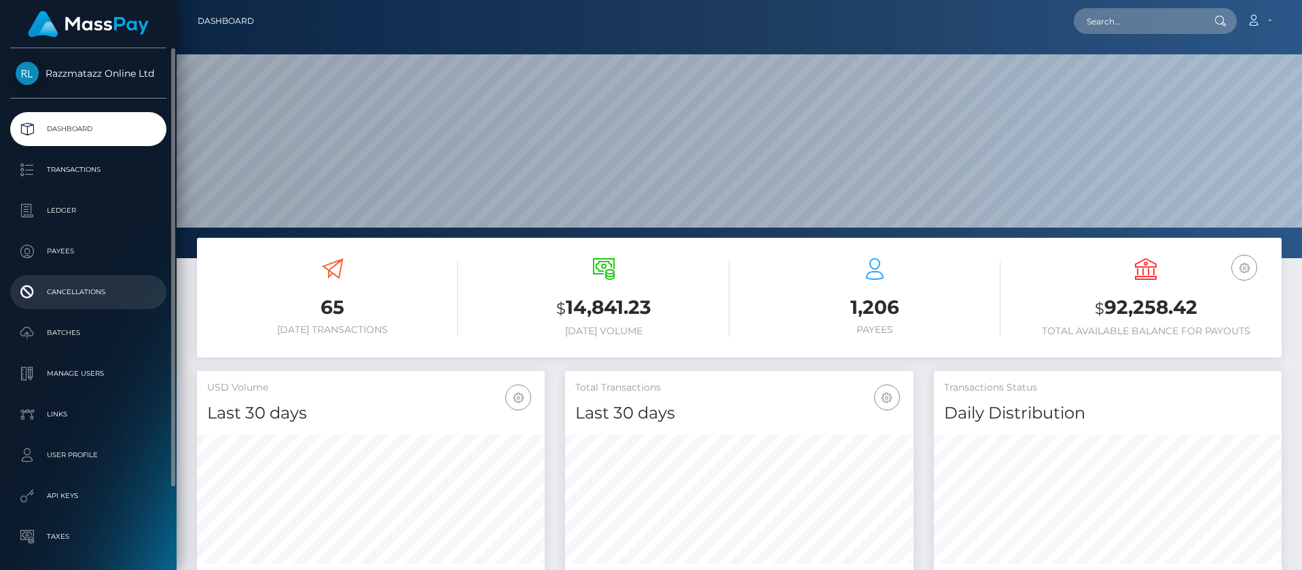
scroll to position [241, 348]
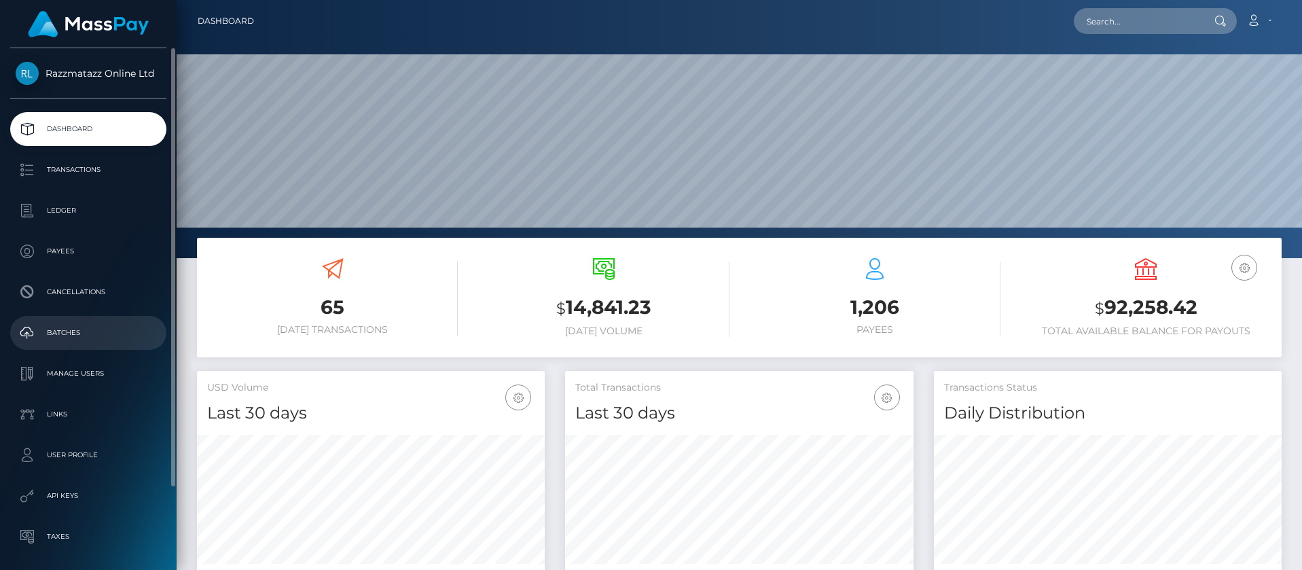
click at [80, 331] on p "Batches" at bounding box center [88, 333] width 145 height 20
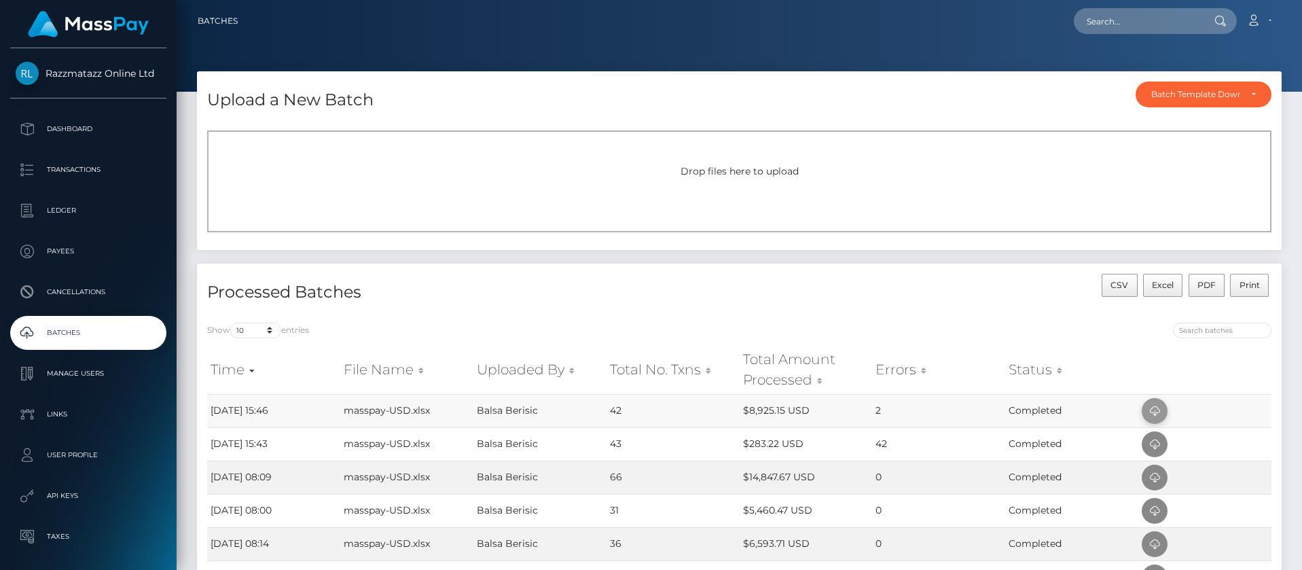
click at [1150, 401] on span at bounding box center [1155, 411] width 26 height 26
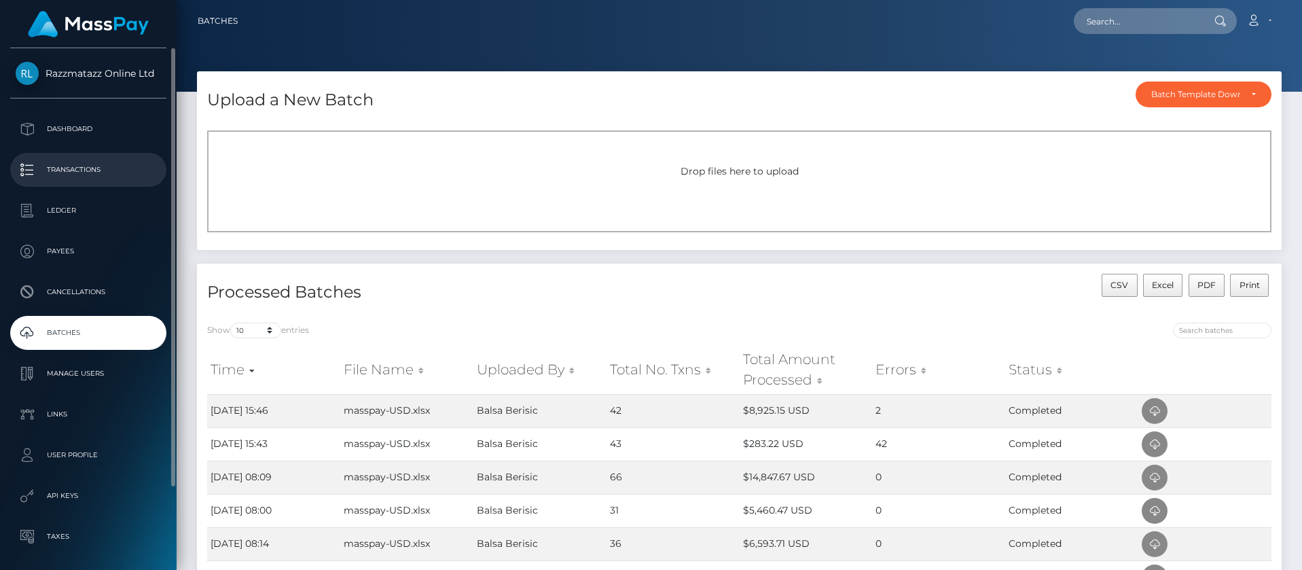
click at [111, 166] on p "Transactions" at bounding box center [88, 170] width 145 height 20
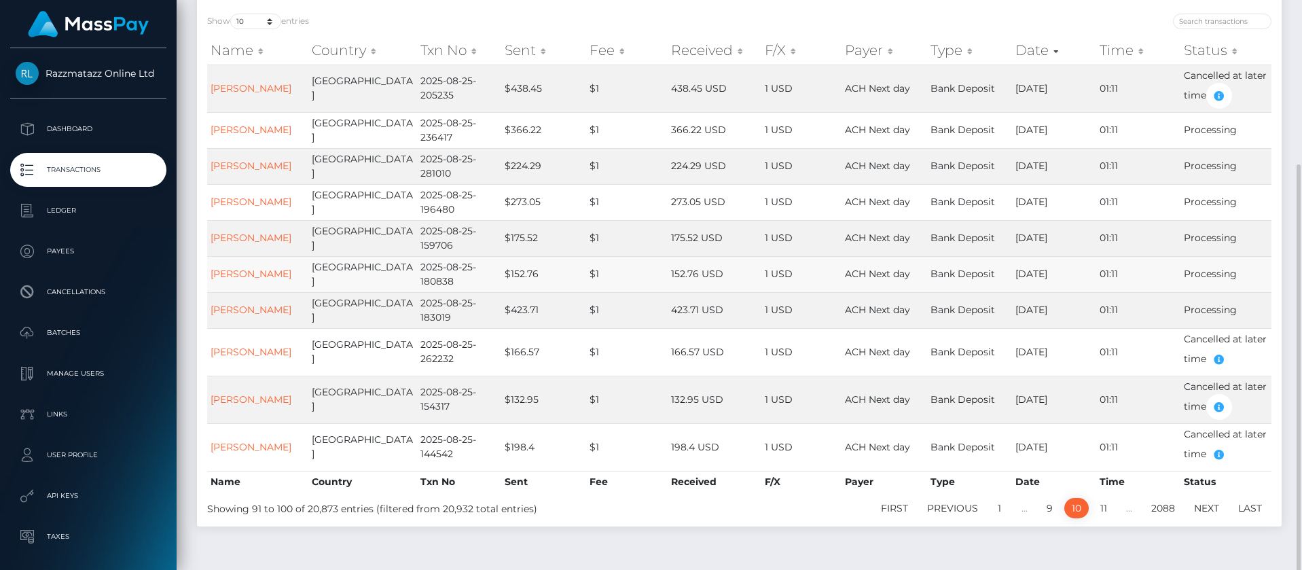
scroll to position [170, 0]
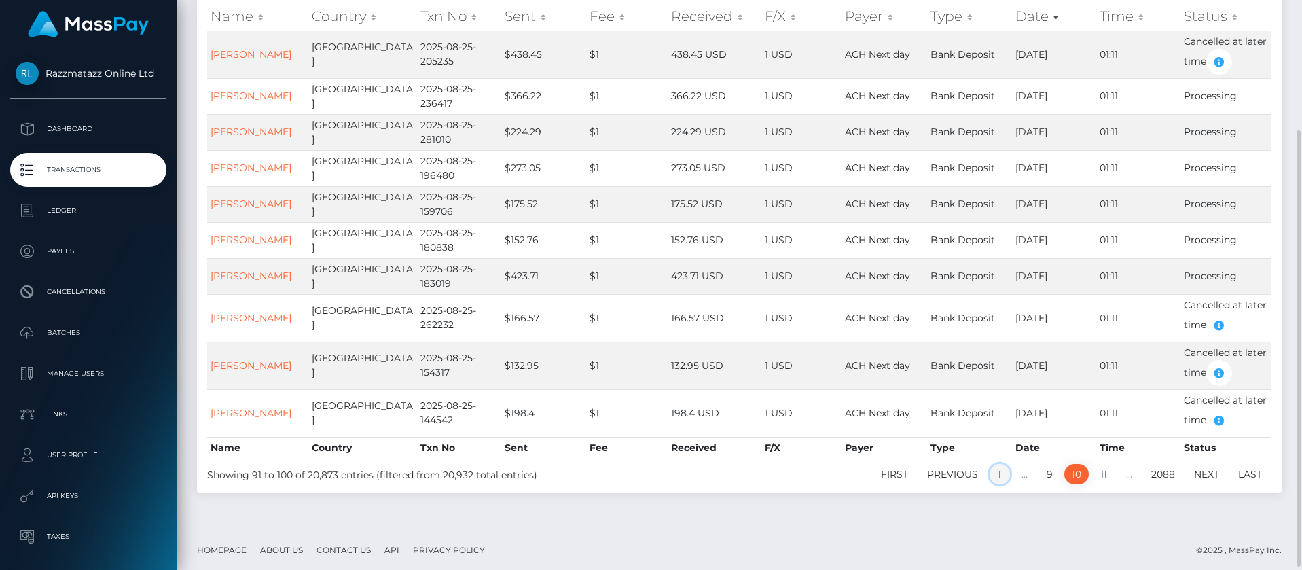
click at [997, 479] on link "1" at bounding box center [1000, 474] width 20 height 20
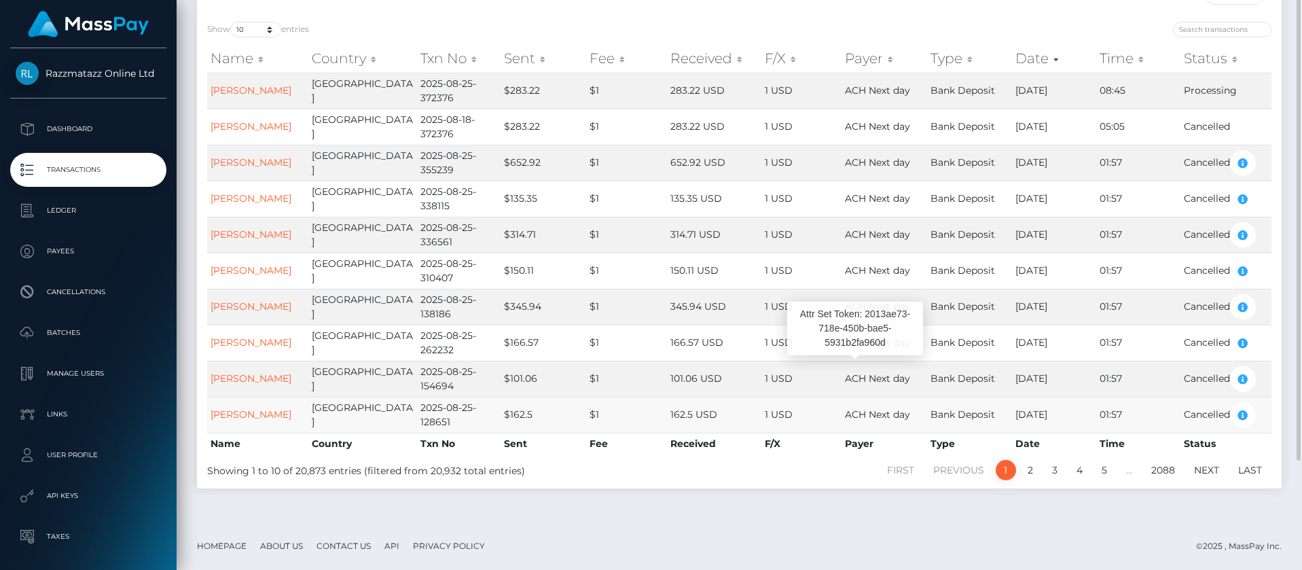
scroll to position [68, 0]
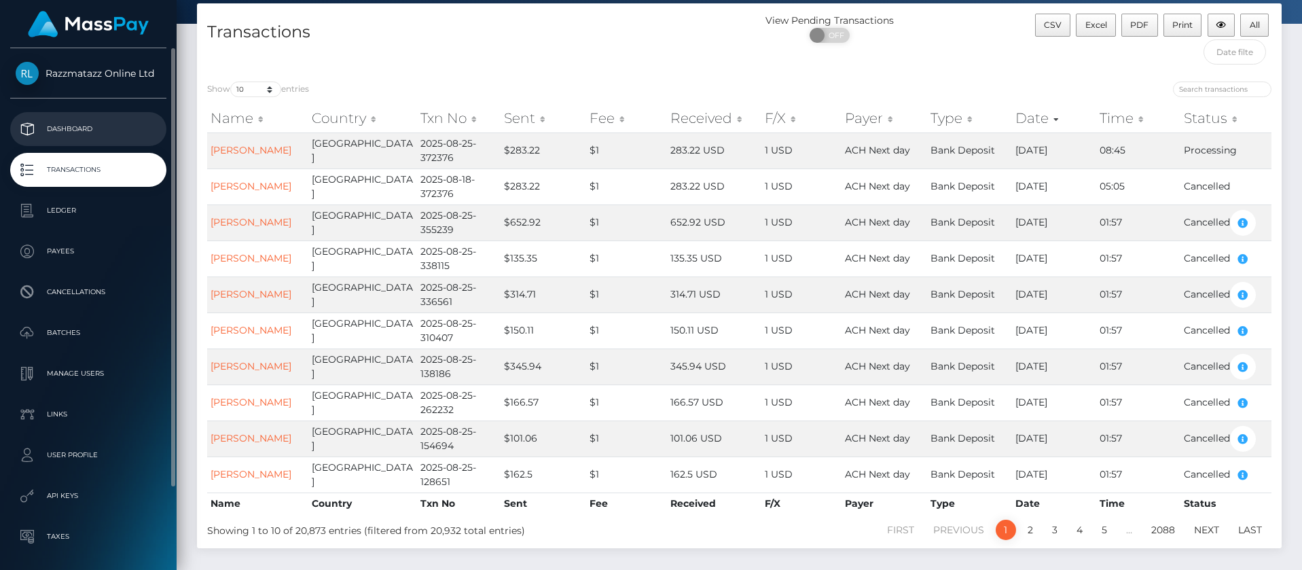
click at [56, 131] on p "Dashboard" at bounding box center [88, 129] width 145 height 20
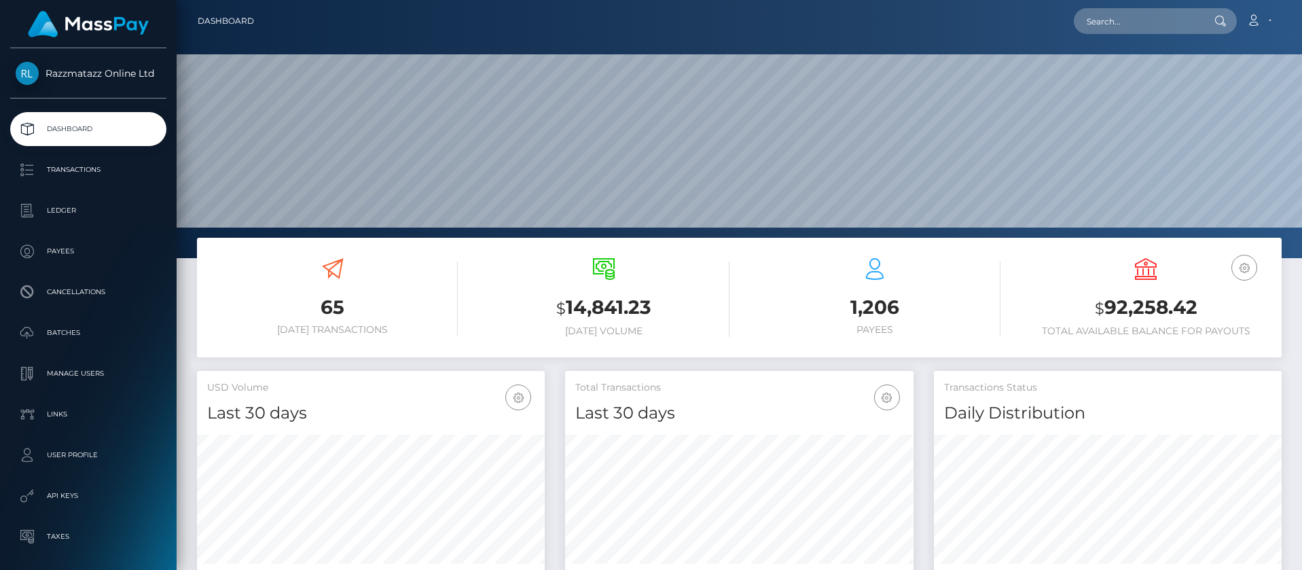
scroll to position [241, 348]
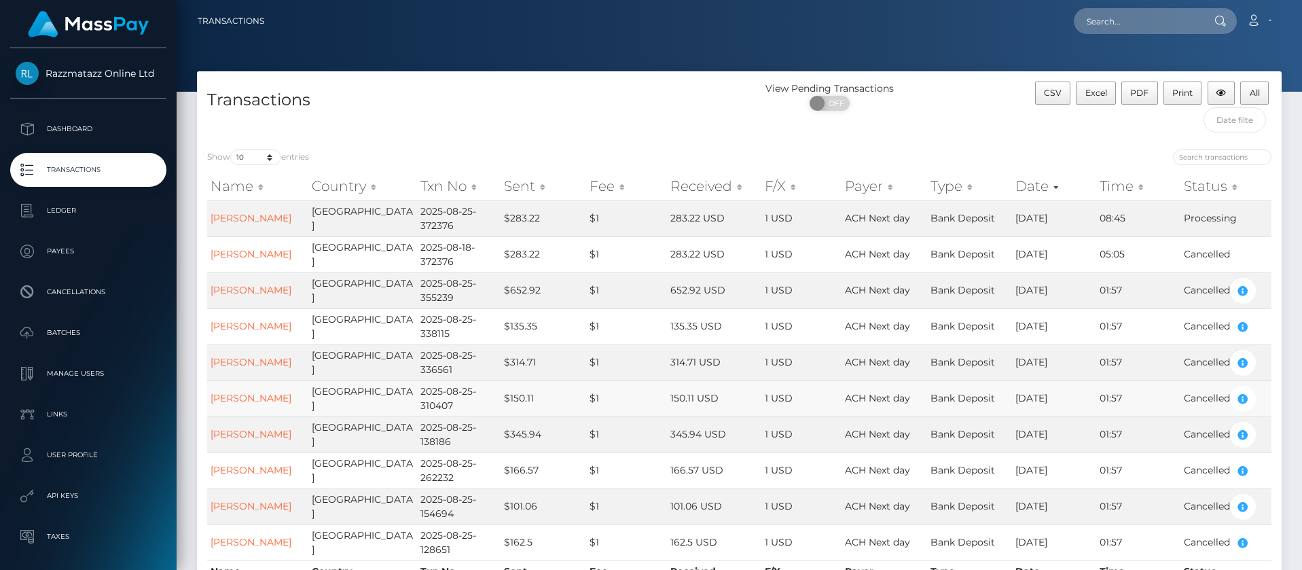
scroll to position [128, 0]
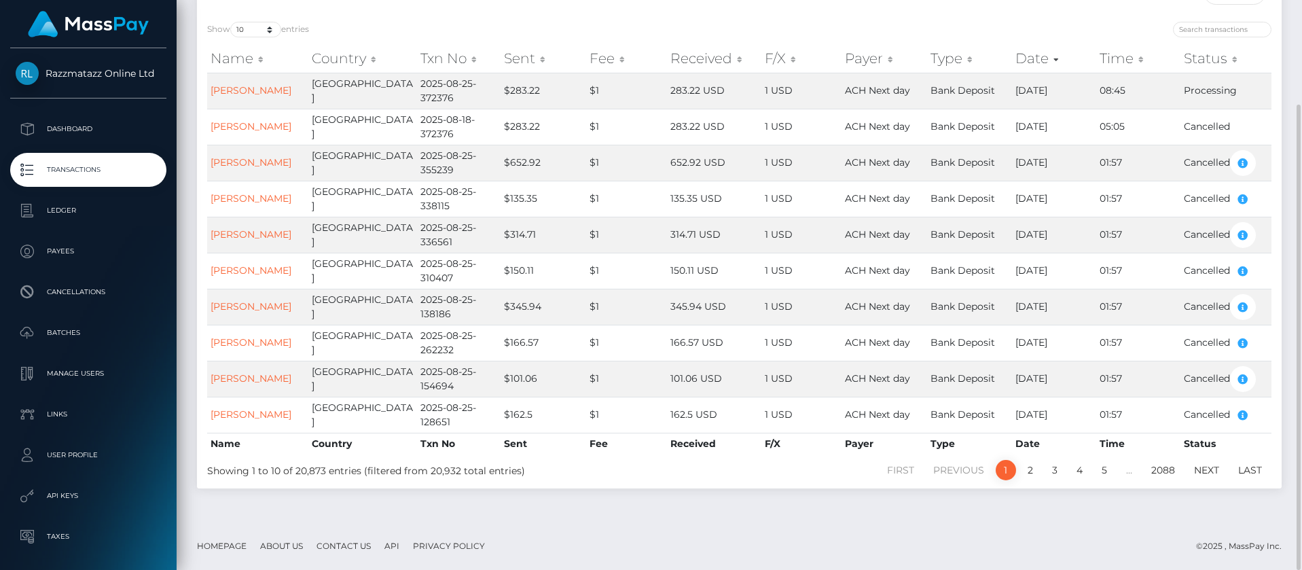
click at [1001, 473] on link "1" at bounding box center [1006, 470] width 20 height 20
click at [1014, 478] on li "1" at bounding box center [1006, 470] width 24 height 20
click at [1035, 474] on link "2" at bounding box center [1030, 470] width 20 height 20
click at [1003, 479] on link "1" at bounding box center [1006, 470] width 20 height 20
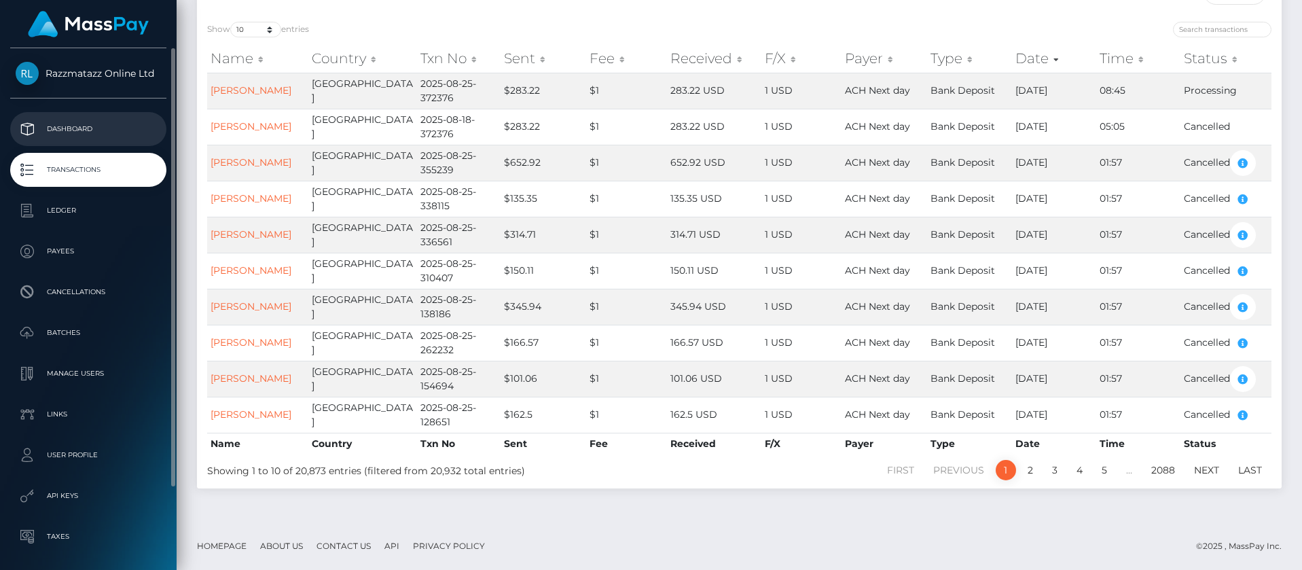
click at [133, 133] on p "Dashboard" at bounding box center [88, 129] width 145 height 20
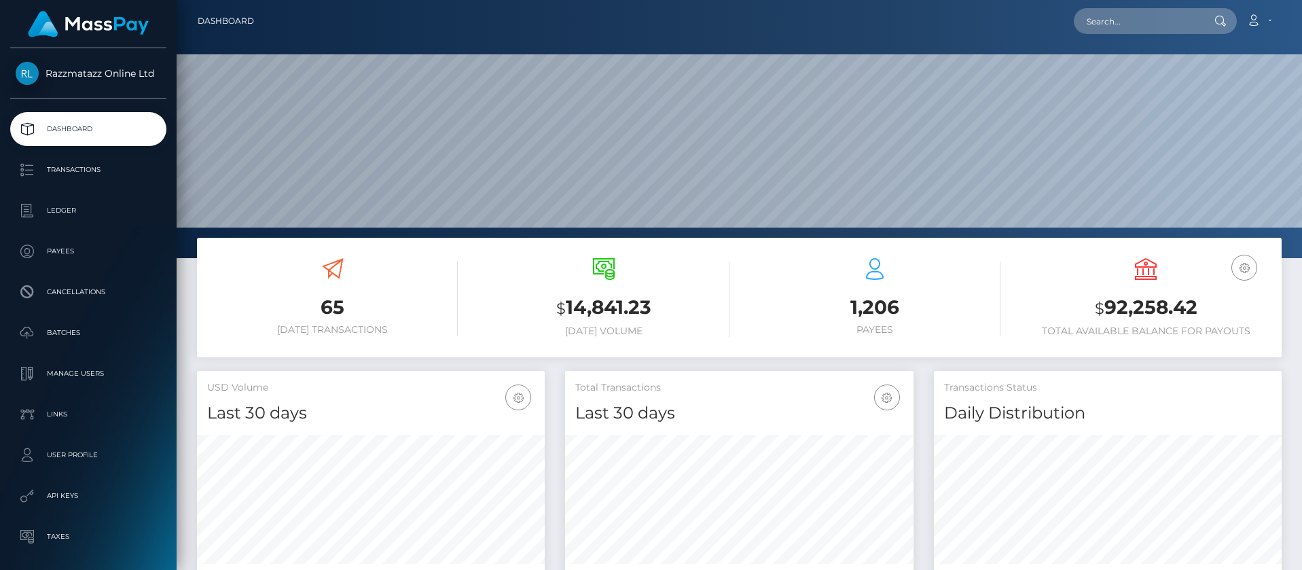
scroll to position [241, 348]
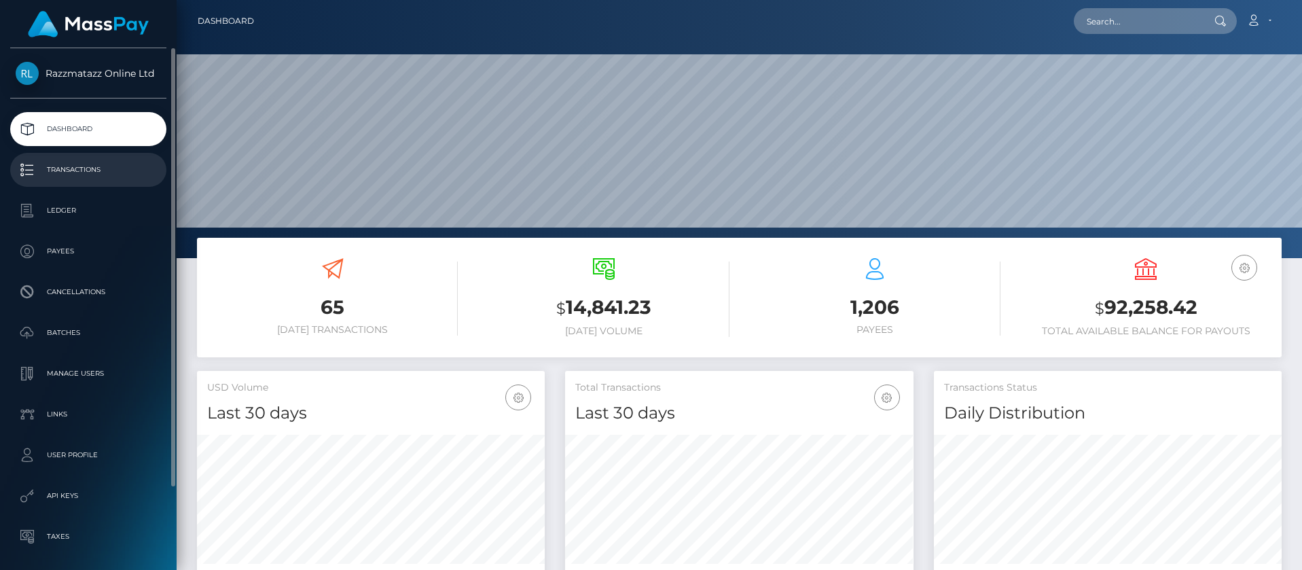
click at [90, 169] on p "Transactions" at bounding box center [88, 170] width 145 height 20
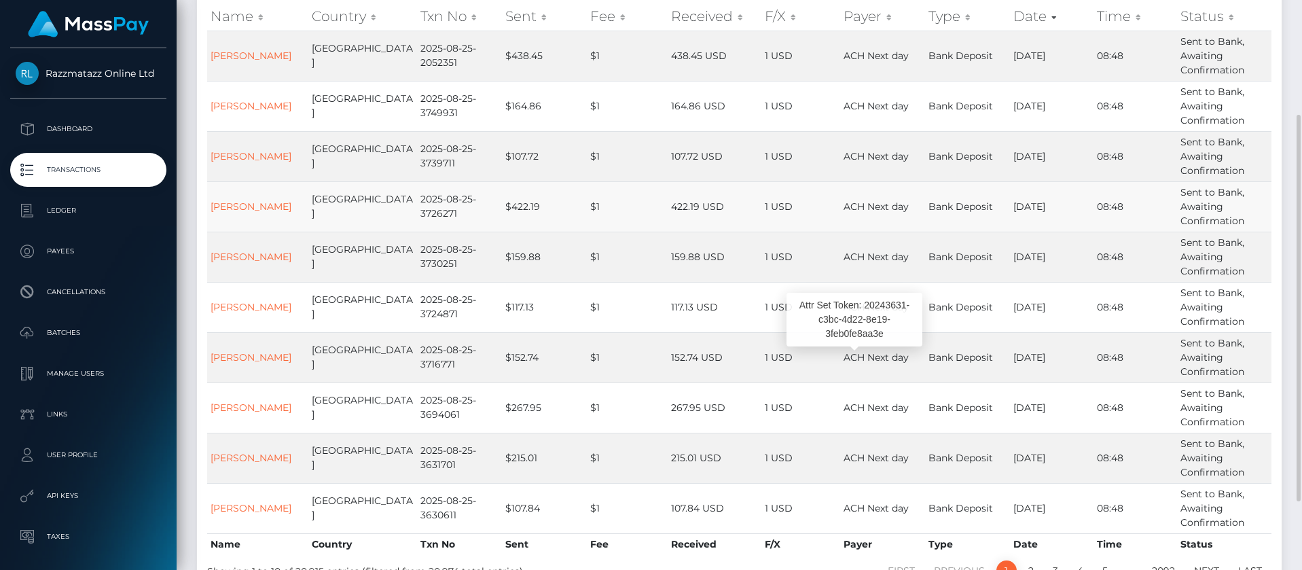
scroll to position [238, 0]
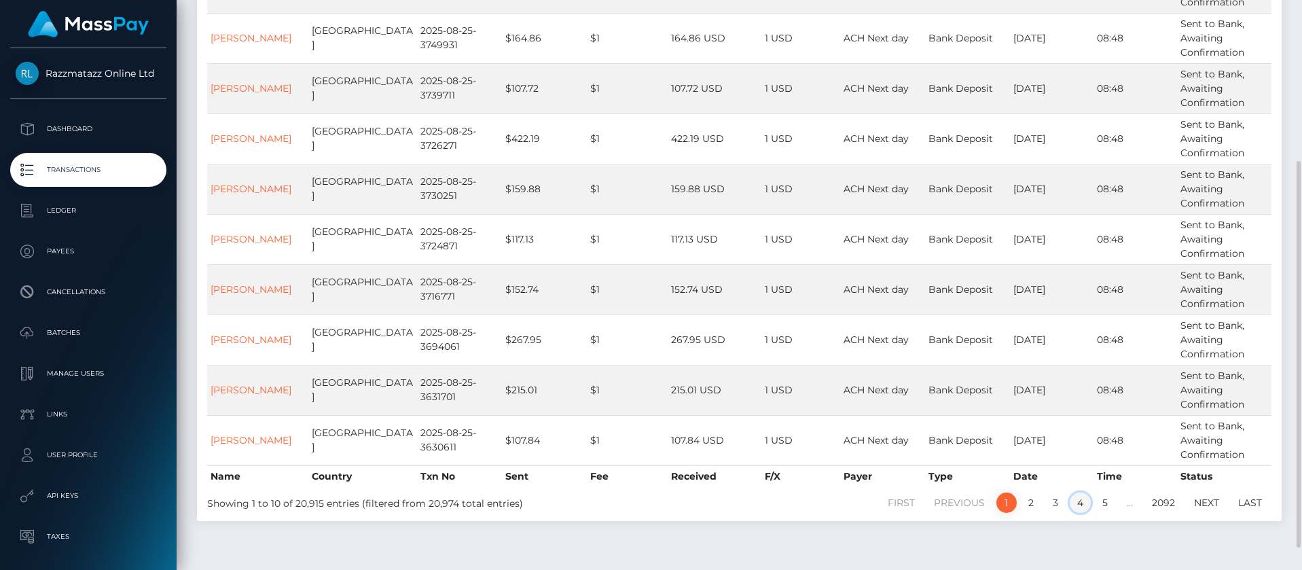
click at [1075, 500] on link "4" at bounding box center [1080, 502] width 21 height 20
click at [1100, 508] on link "5" at bounding box center [1105, 502] width 20 height 20
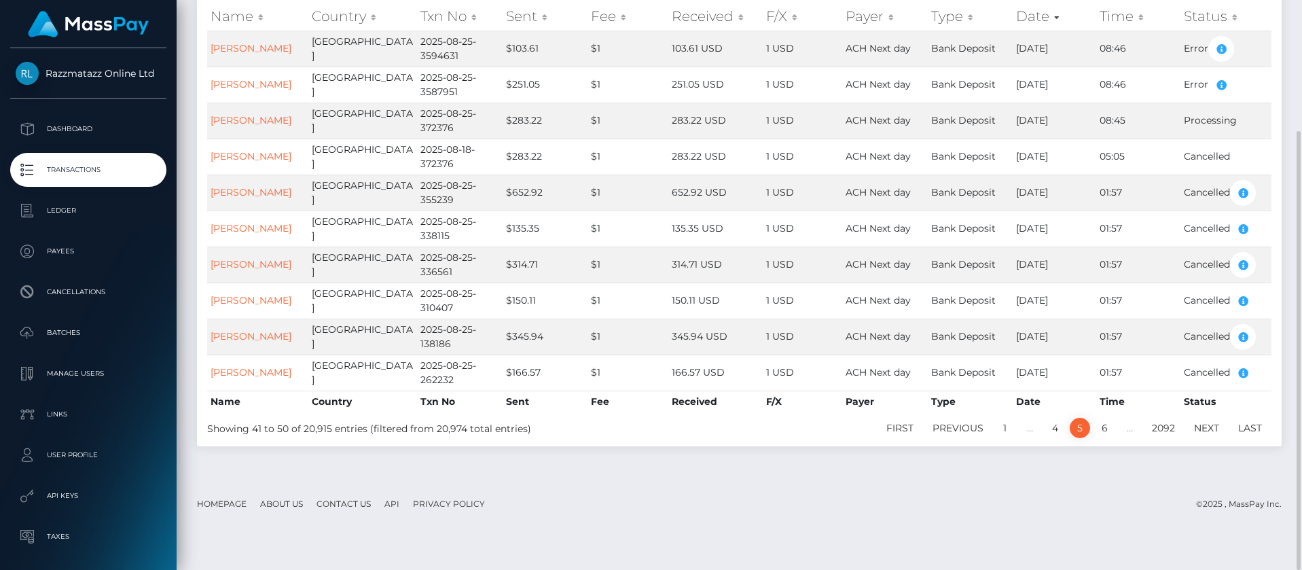
scroll to position [136, 0]
